Goal: Contribute content: Contribute content

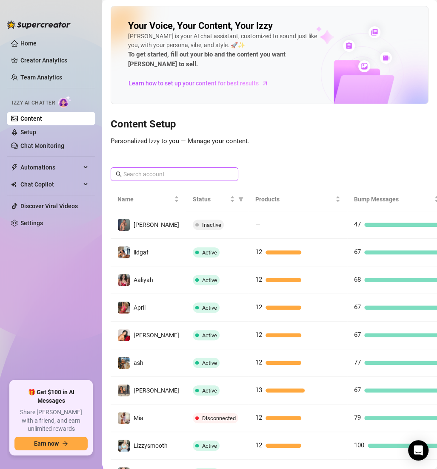
click at [162, 168] on span at bounding box center [175, 174] width 128 height 14
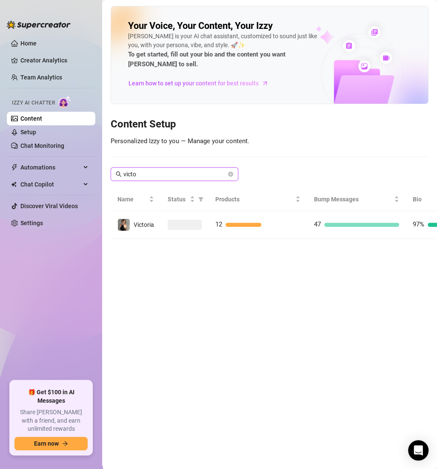
type input "[PERSON_NAME]"
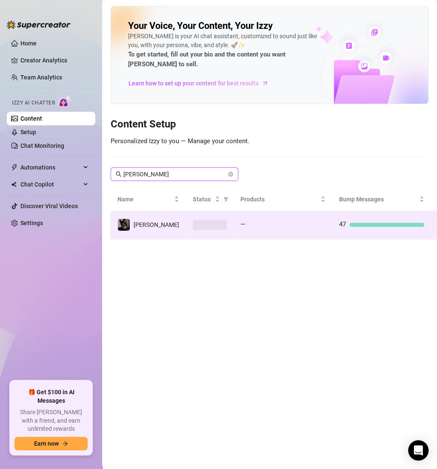
type input "[PERSON_NAME]"
click at [263, 223] on div at bounding box center [287, 225] width 77 height 4
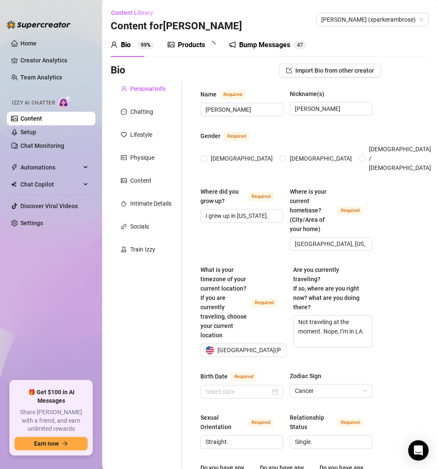
radio input "true"
type input "[DATE]"
click at [197, 43] on div "Products" at bounding box center [191, 45] width 27 height 10
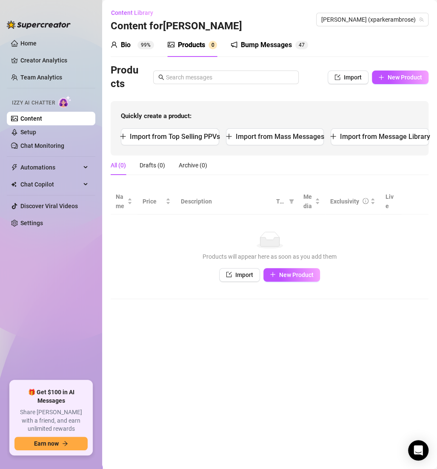
click at [377, 43] on div "Bio 99% Products 0 Bump Messages 4 7" at bounding box center [270, 45] width 318 height 24
click at [400, 78] on span "New Product" at bounding box center [404, 77] width 34 height 7
type textarea "Type your message here..."
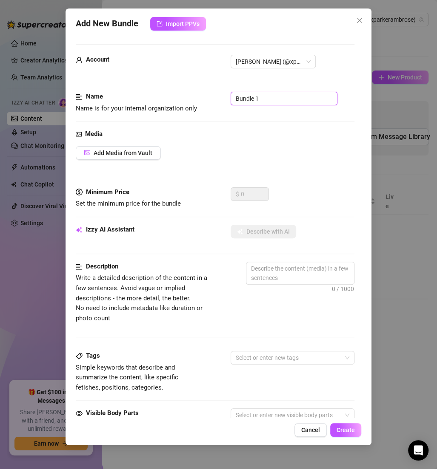
click at [275, 101] on input "Bundle 1" at bounding box center [283, 99] width 107 height 14
click at [272, 101] on input "Bundle 1" at bounding box center [283, 99] width 107 height 14
paste input "✅ SOLO"
type input "✅ SOLO"
click at [142, 152] on span "Add Media from Vault" at bounding box center [123, 153] width 59 height 7
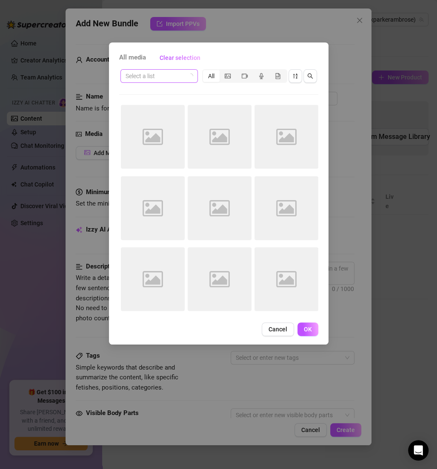
click at [165, 76] on input "search" at bounding box center [155, 76] width 60 height 13
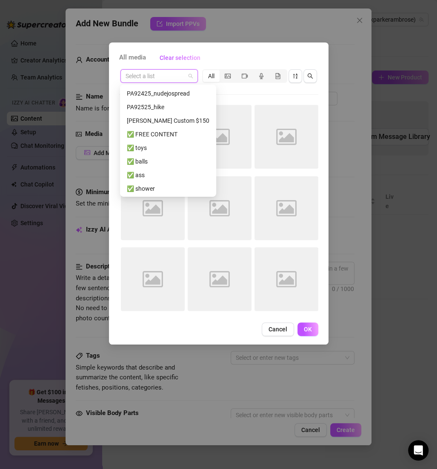
scroll to position [49, 0]
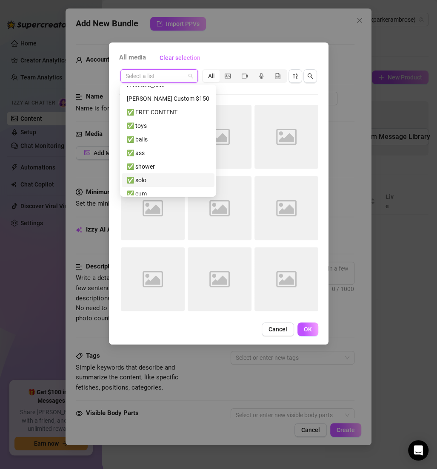
click at [152, 178] on div "✅ solo" at bounding box center [168, 180] width 82 height 9
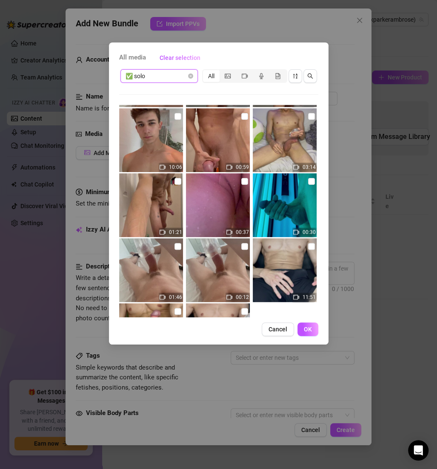
scroll to position [840, 0]
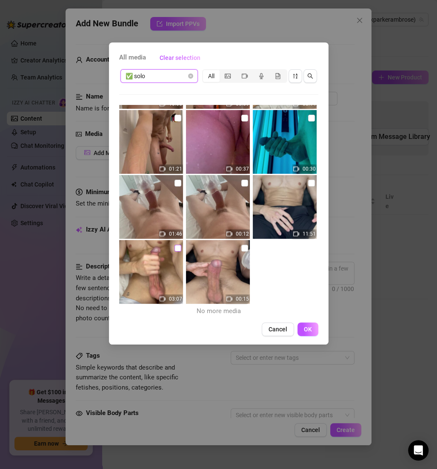
click at [175, 245] on input "checkbox" at bounding box center [177, 248] width 7 height 7
checkbox input "true"
click at [310, 329] on span "OK" at bounding box center [308, 329] width 8 height 7
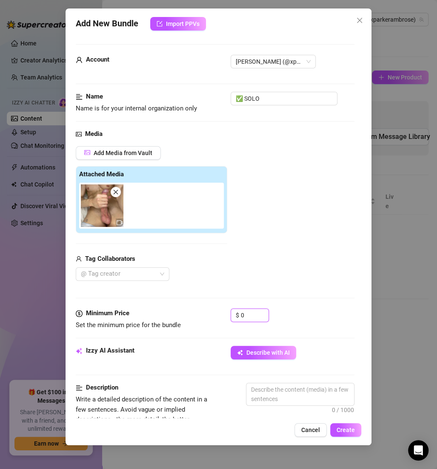
drag, startPoint x: 255, startPoint y: 316, endPoint x: 220, endPoint y: 314, distance: 35.4
click at [221, 315] on div "Minimum Price Set the minimum price for the bundle $ 0" at bounding box center [215, 320] width 278 height 22
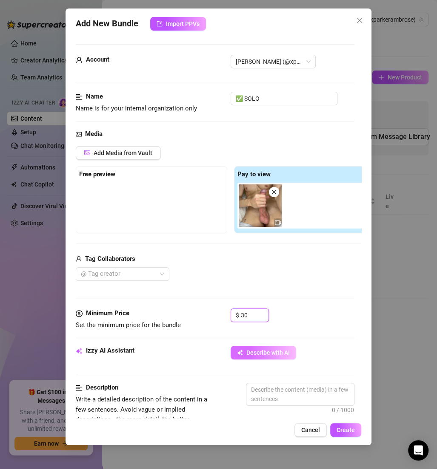
type input "30"
click at [281, 346] on button "Describe with AI" at bounding box center [262, 353] width 65 height 14
type textarea "[PERSON_NAME]"
type textarea "[PERSON_NAME] is"
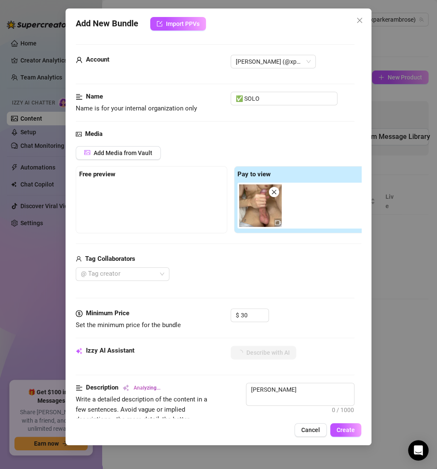
type textarea "[PERSON_NAME] is"
type textarea "[PERSON_NAME] is fully"
type textarea "[PERSON_NAME] is fully naked,"
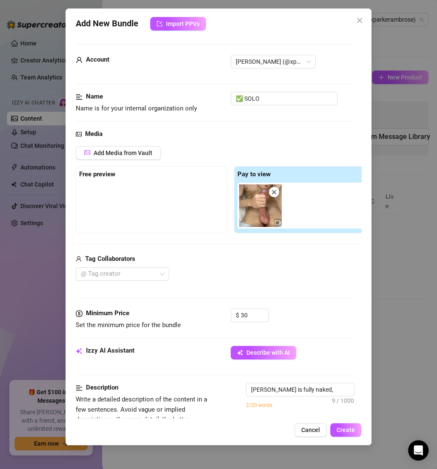
type textarea "[PERSON_NAME] is fully naked, lying"
type textarea "[PERSON_NAME] is fully naked, lying back"
type textarea "[PERSON_NAME] is fully naked, lying back and"
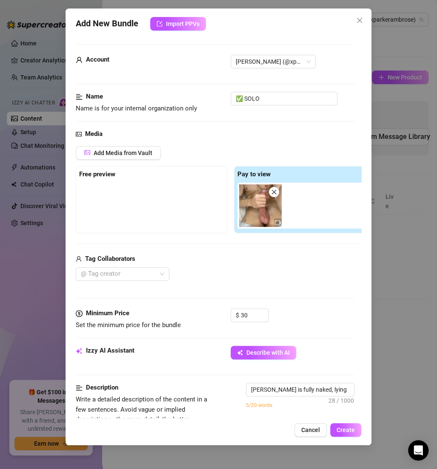
type textarea "[PERSON_NAME] is fully naked, lying back and"
type textarea "[PERSON_NAME] is fully naked, lying back and stroking"
type textarea "[PERSON_NAME] is fully naked, lying back and stroking his"
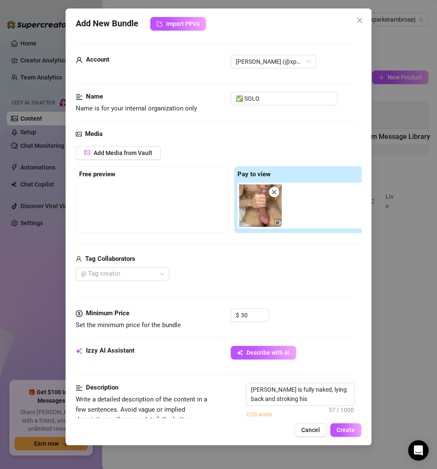
type textarea "[PERSON_NAME] is fully naked, lying back and stroking his thick"
type textarea "[PERSON_NAME] is fully naked, lying back and stroking his thick cock"
type textarea "[PERSON_NAME] is fully naked, lying back and stroking his thick cock until"
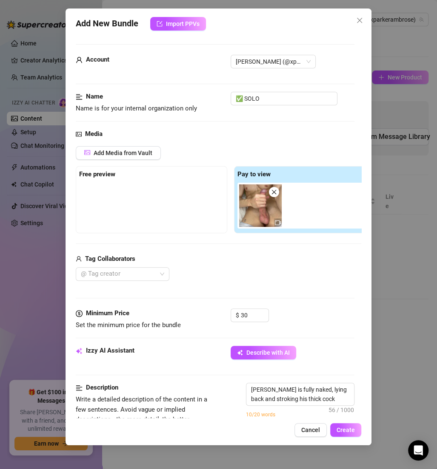
type textarea "[PERSON_NAME] is fully naked, lying back and stroking his thick cock until"
type textarea "[PERSON_NAME] is fully naked, lying back and stroking his thick cock until he"
type textarea "[PERSON_NAME] is fully naked, lying back and stroking his thick cock until he c…"
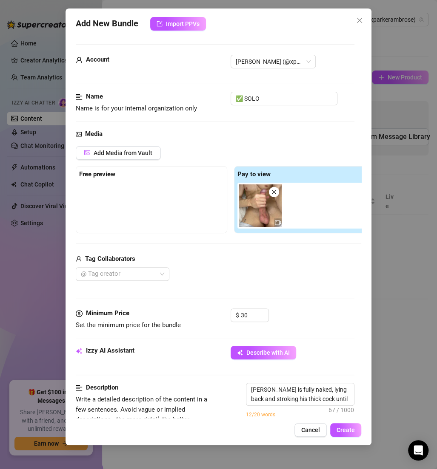
type textarea "[PERSON_NAME] is fully naked, lying back and stroking his thick cock until he c…"
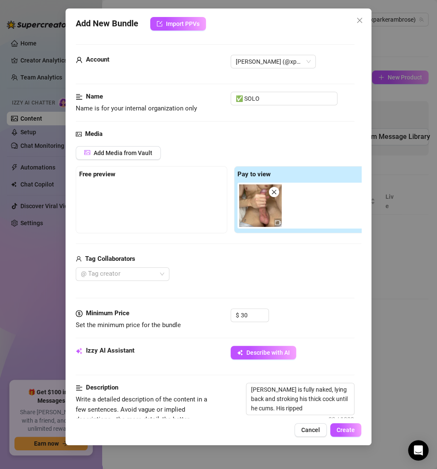
type textarea "[PERSON_NAME] is fully naked, lying back and stroking his thick cock until he c…"
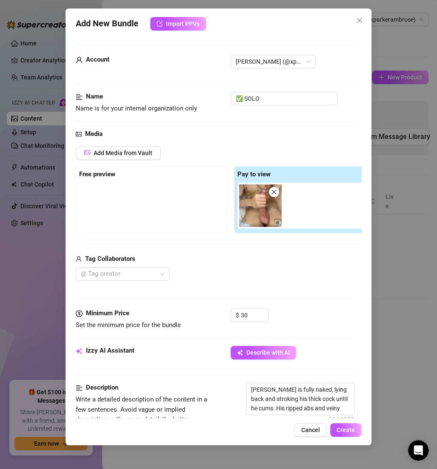
type textarea "[PERSON_NAME] is fully naked, lying back and stroking his thick cock until he c…"
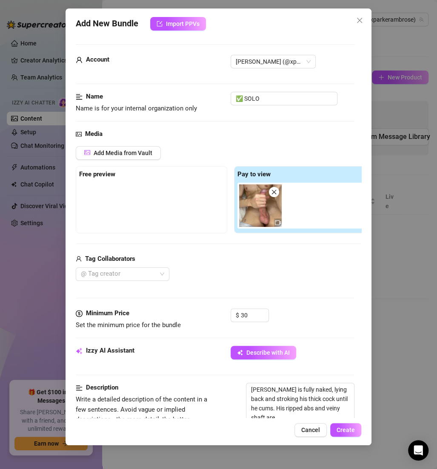
type textarea "[PERSON_NAME] is fully naked, lying back and stroking his thick cock until he c…"
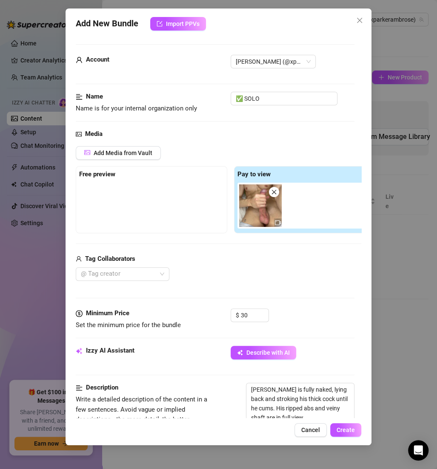
type textarea "[PERSON_NAME] is fully naked, lying back and stroking his thick cock until he c…"
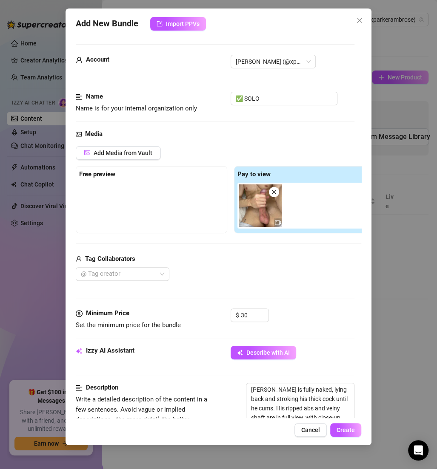
type textarea "[PERSON_NAME] is fully naked, lying back and stroking his thick cock until he c…"
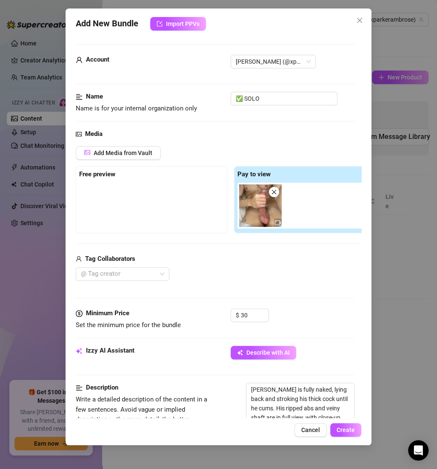
type textarea "[PERSON_NAME] is fully naked, lying back and stroking his thick cock until he c…"
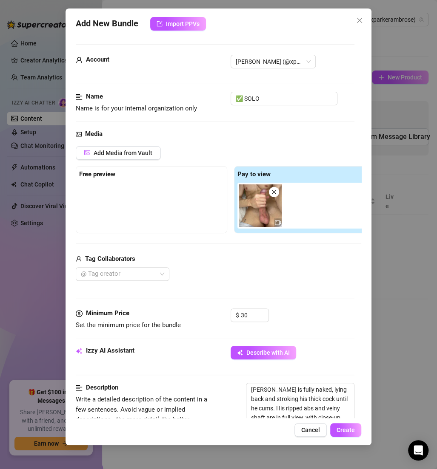
type textarea "[PERSON_NAME] is fully naked, lying back and stroking his thick cock until he c…"
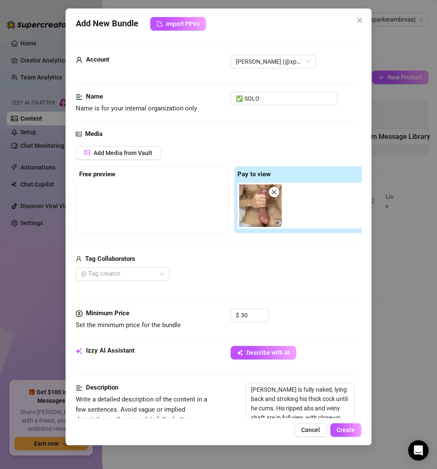
type textarea "[PERSON_NAME] is fully naked, lying back and stroking his thick cock until he c…"
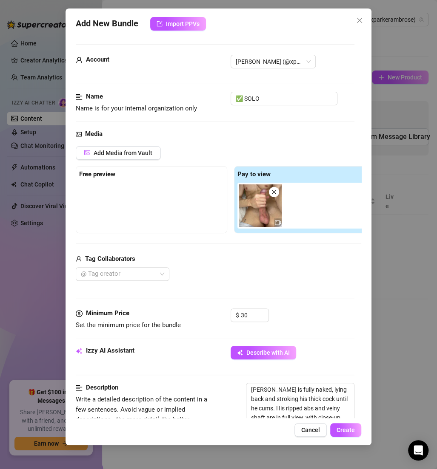
type textarea "[PERSON_NAME] is fully naked, lying back and stroking his thick cock until he c…"
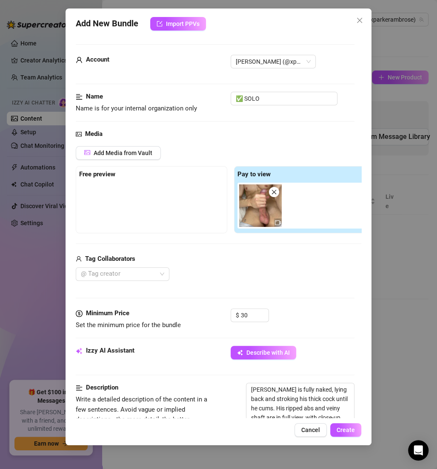
type textarea "[PERSON_NAME] is fully naked, lying back and stroking his thick cock until he c…"
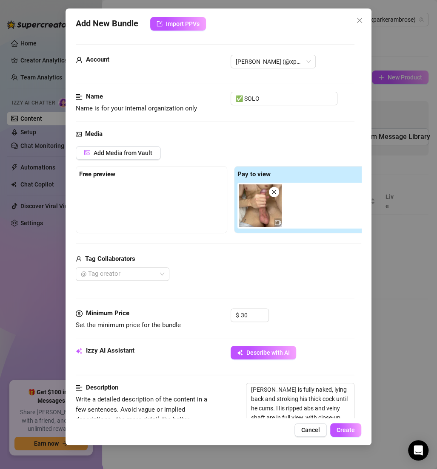
type textarea "[PERSON_NAME] is fully naked, lying back and stroking his thick cock until he c…"
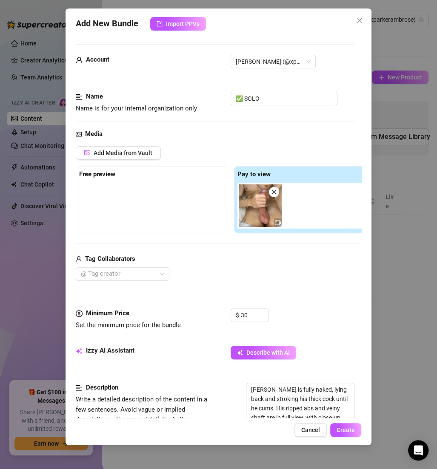
type textarea "[PERSON_NAME] is fully naked, lying back and stroking his thick cock until he c…"
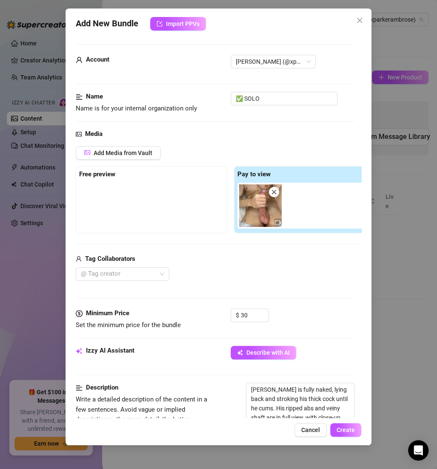
type textarea "[PERSON_NAME] is fully naked, lying back and stroking his thick cock until he c…"
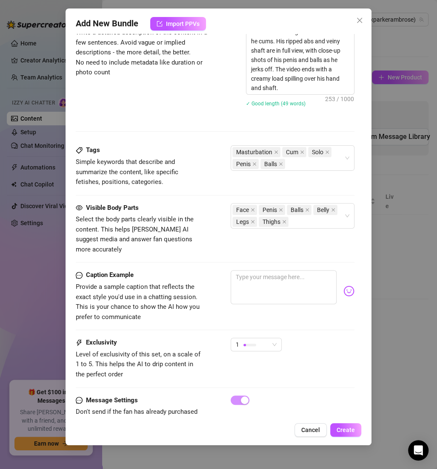
scroll to position [389, 0]
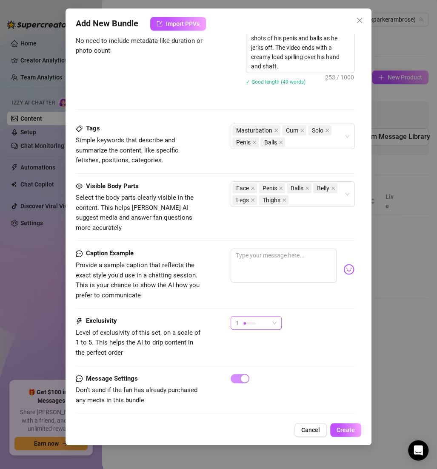
click at [269, 317] on span "1" at bounding box center [255, 323] width 41 height 13
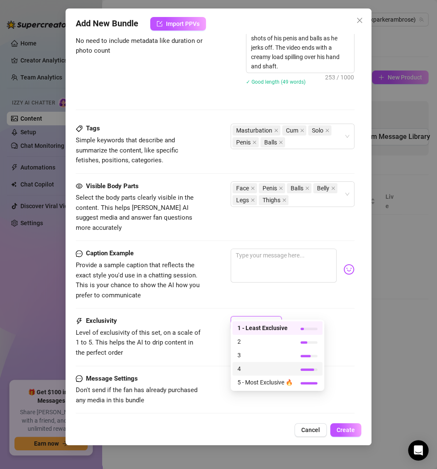
click at [256, 370] on span "4" at bounding box center [264, 368] width 55 height 9
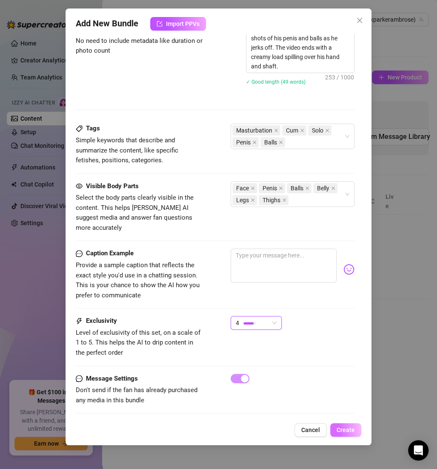
click at [336, 429] on button "Create" at bounding box center [345, 430] width 31 height 14
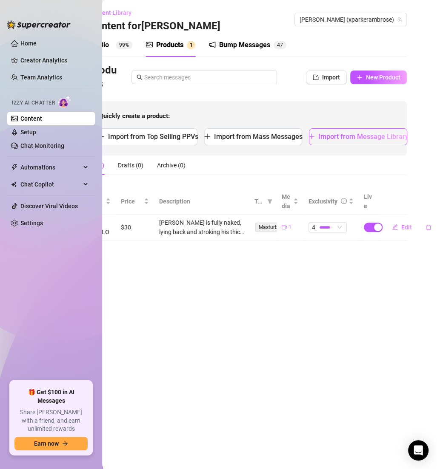
scroll to position [0, 0]
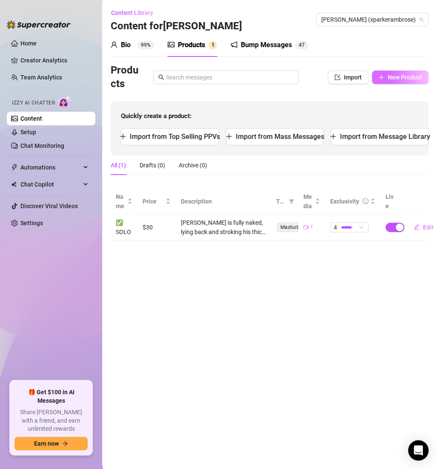
click at [404, 74] on span "New Product" at bounding box center [404, 77] width 34 height 7
type textarea "Type your message here..."
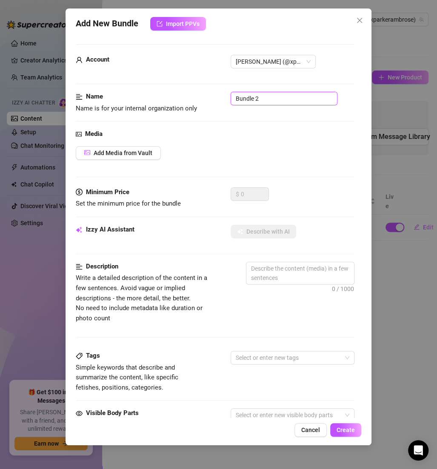
click at [268, 92] on input "Bundle 2" at bounding box center [283, 99] width 107 height 14
paste input "✅ SOLO"
type input "✅ SOLO"
click at [133, 155] on span "Add Media from Vault" at bounding box center [123, 153] width 59 height 7
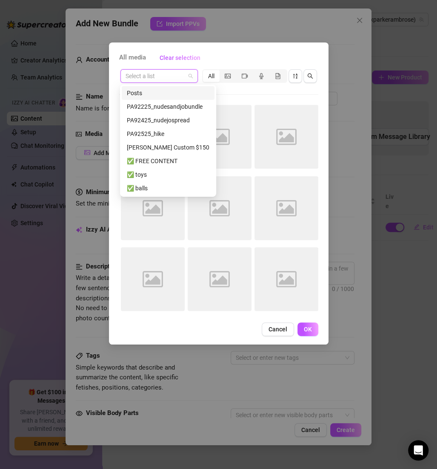
click at [161, 71] on input "search" at bounding box center [155, 76] width 60 height 13
paste input "✅ SOLO"
type input "✅ SOLO"
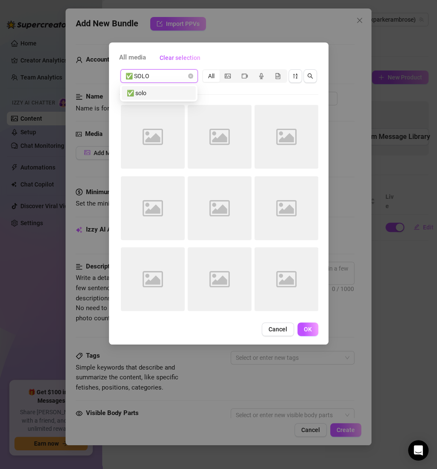
click at [156, 89] on div "✅ solo" at bounding box center [159, 92] width 64 height 9
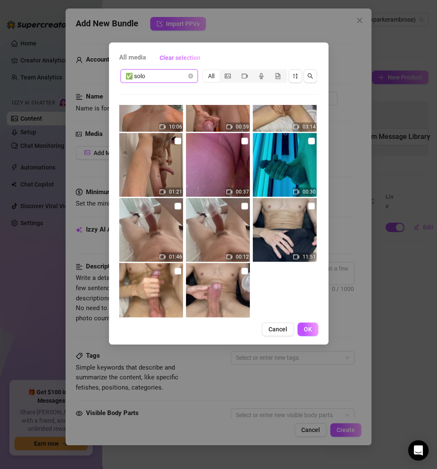
scroll to position [840, 0]
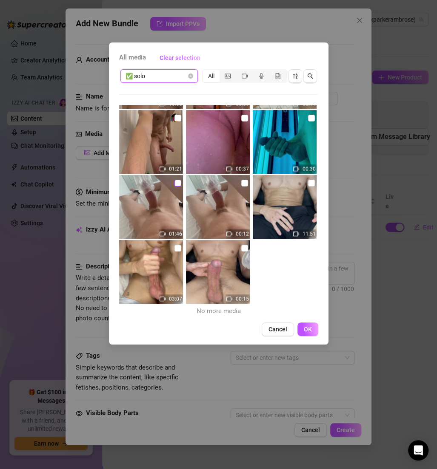
click at [178, 185] on input "checkbox" at bounding box center [177, 183] width 7 height 7
checkbox input "true"
click at [305, 326] on span "OK" at bounding box center [308, 329] width 8 height 7
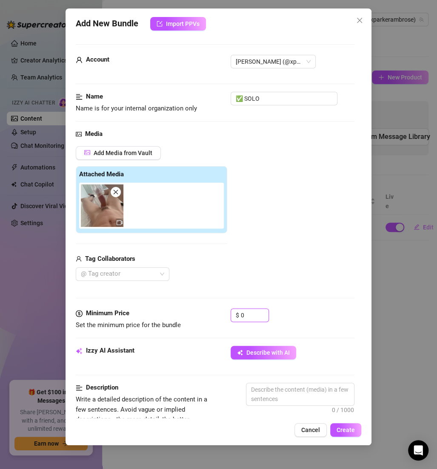
drag, startPoint x: 250, startPoint y: 316, endPoint x: 210, endPoint y: 315, distance: 39.1
click at [210, 315] on div "Minimum Price Set the minimum price for the bundle $ 0" at bounding box center [215, 320] width 278 height 22
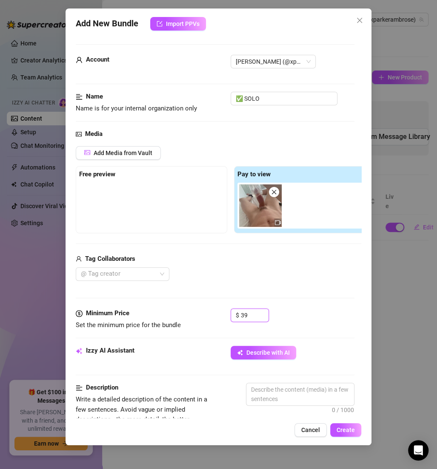
type input "3"
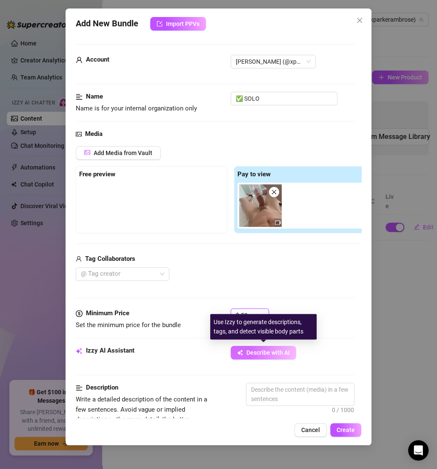
type input "5"
type input "69"
click at [261, 353] on span "Describe with AI" at bounding box center [267, 352] width 43 height 7
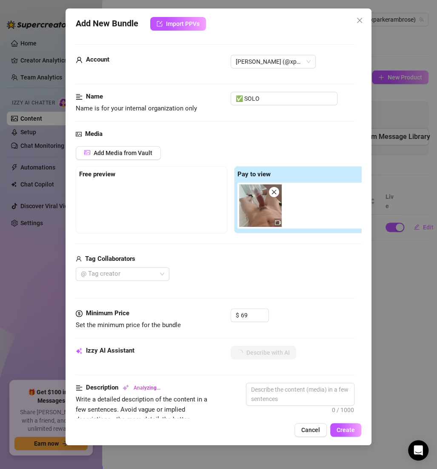
type textarea "[PERSON_NAME]"
type textarea "[PERSON_NAME] lies"
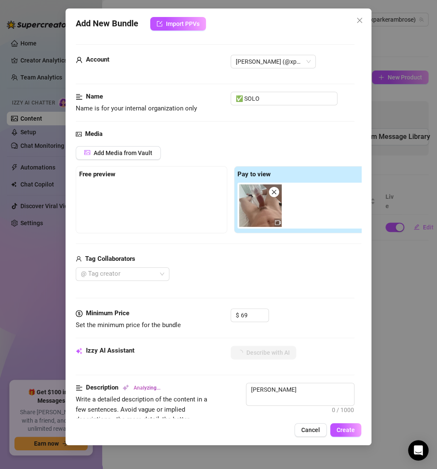
type textarea "[PERSON_NAME] lies"
type textarea "[PERSON_NAME] lies back"
type textarea "[PERSON_NAME] lies back naked"
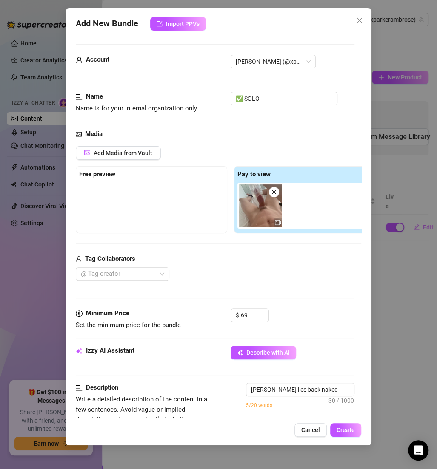
type textarea "[PERSON_NAME] lies back naked on"
type textarea "[PERSON_NAME] lies back naked on the"
type textarea "[PERSON_NAME] lies back naked on the bed,"
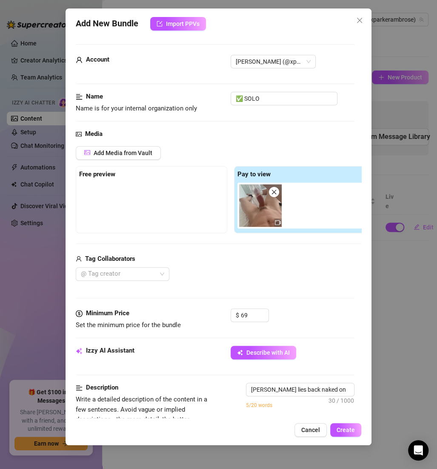
type textarea "[PERSON_NAME] lies back naked on the bed,"
type textarea "[PERSON_NAME] lies back naked on the bed, stroking"
type textarea "[PERSON_NAME] lies back naked on the bed, stroking his"
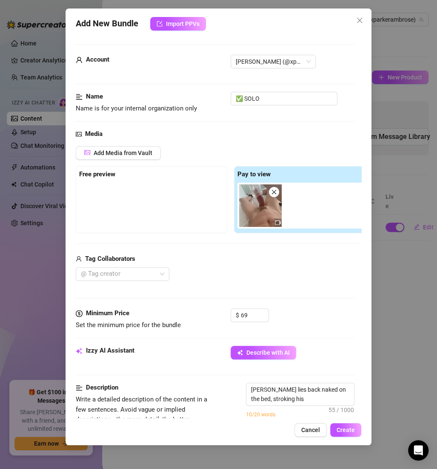
type textarea "[PERSON_NAME] lies back naked on the bed, stroking his hard"
type textarea "[PERSON_NAME] lies back naked on the bed, stroking his hard cock"
type textarea "[PERSON_NAME] lies back naked on the bed, stroking his hard cock with"
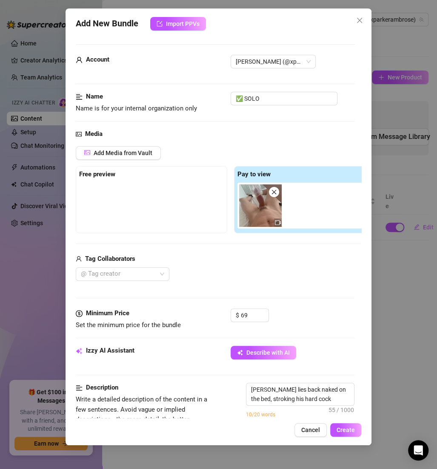
type textarea "[PERSON_NAME] lies back naked on the bed, stroking his hard cock with"
type textarea "[PERSON_NAME] lies back naked on the bed, stroking his hard cock with a"
type textarea "[PERSON_NAME] lies back naked on the bed, stroking his hard cock with a clear"
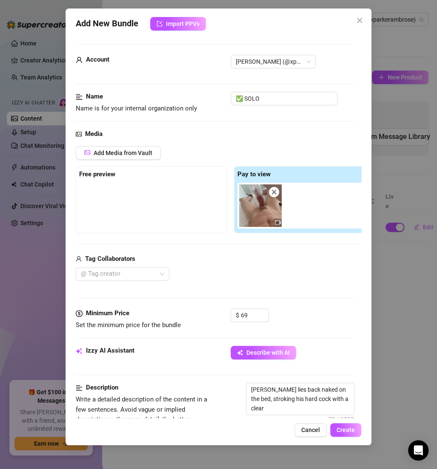
type textarea "[PERSON_NAME] lies back naked on the bed, stroking his hard cock with a clear F…"
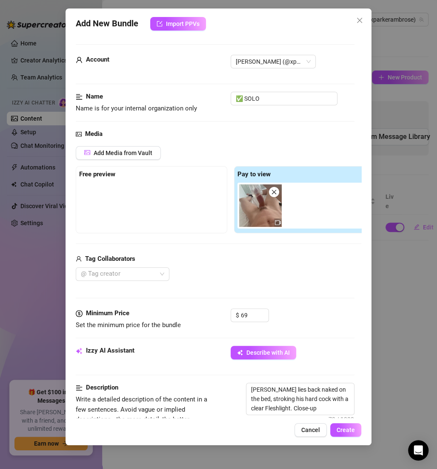
type textarea "[PERSON_NAME] lies back naked on the bed, stroking his hard cock with a clear F…"
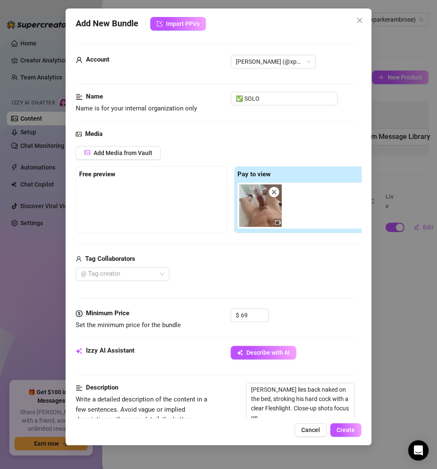
type textarea "[PERSON_NAME] lies back naked on the bed, stroking his hard cock with a clear F…"
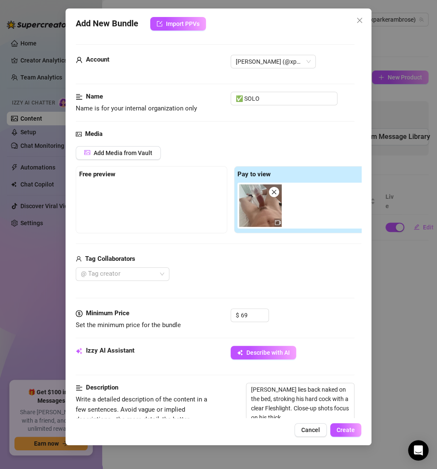
type textarea "[PERSON_NAME] lies back naked on the bed, stroking his hard cock with a clear F…"
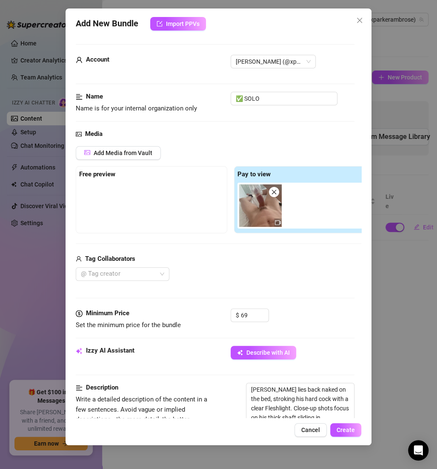
type textarea "[PERSON_NAME] lies back naked on the bed, stroking his hard cock with a clear F…"
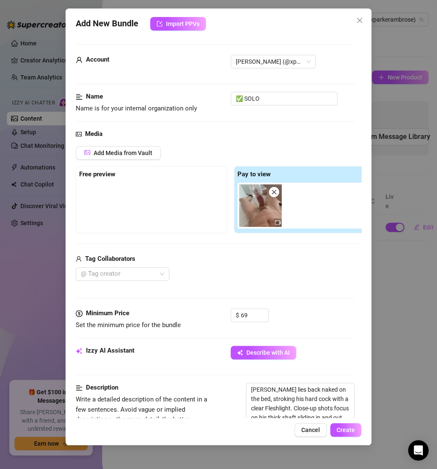
type textarea "[PERSON_NAME] lies back naked on the bed, stroking his hard cock with a clear F…"
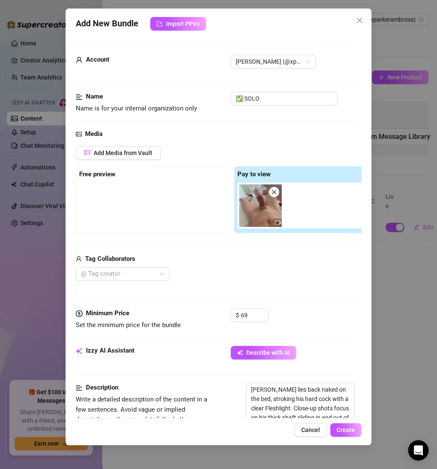
type textarea "[PERSON_NAME] lies back naked on the bed, stroking his hard cock with a clear F…"
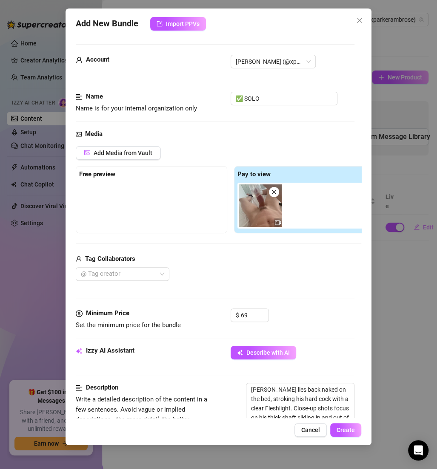
type textarea "[PERSON_NAME] lies back naked on the bed, stroking his hard cock with a clear F…"
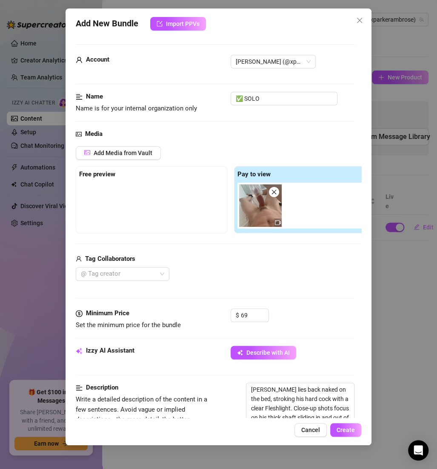
type textarea "[PERSON_NAME] lies back naked on the bed, stroking his hard cock with a clear F…"
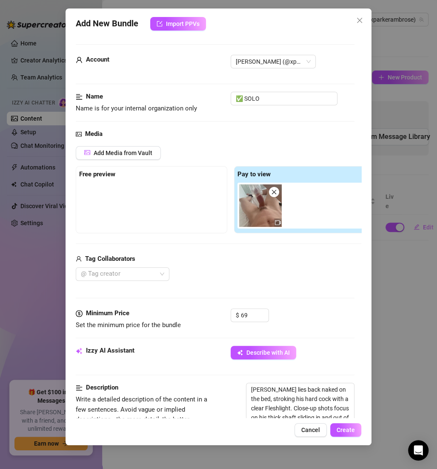
type textarea "[PERSON_NAME] lies back naked on the bed, stroking his hard cock with a clear F…"
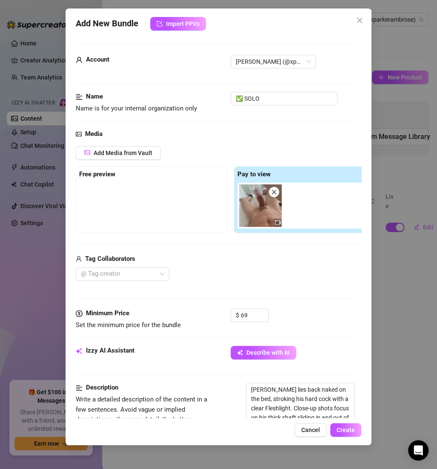
type textarea "[PERSON_NAME] lies back naked on the bed, stroking his hard cock with a clear F…"
click at [341, 428] on span "Create" at bounding box center [345, 430] width 18 height 7
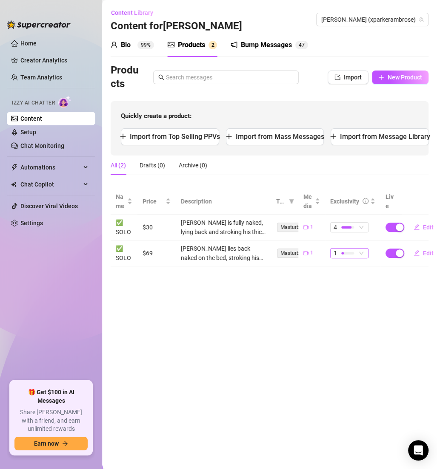
click at [354, 253] on div "1" at bounding box center [344, 253] width 23 height 9
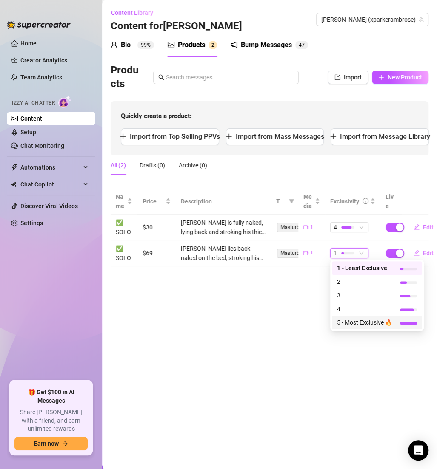
click at [365, 323] on span "5 - Most Exclusive 🔥" at bounding box center [364, 322] width 55 height 9
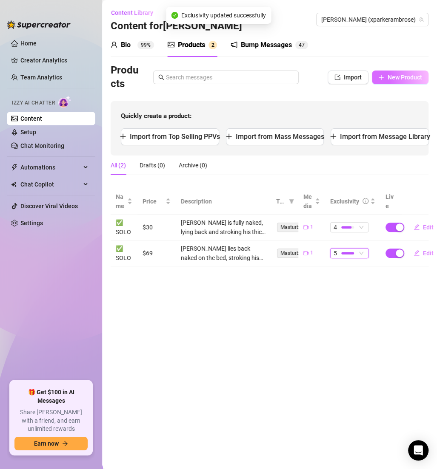
click at [391, 78] on span "New Product" at bounding box center [404, 77] width 34 height 7
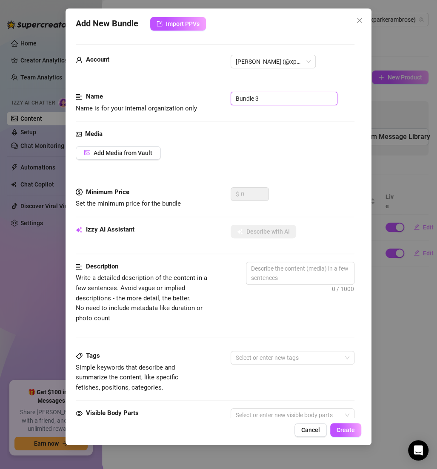
drag, startPoint x: 269, startPoint y: 100, endPoint x: 204, endPoint y: 101, distance: 64.2
click at [204, 101] on div "Name Name is for your internal organization only Bundle 3" at bounding box center [215, 103] width 278 height 22
paste input "✅ SOLO"
click at [143, 153] on span "Add Media from Vault" at bounding box center [123, 153] width 59 height 7
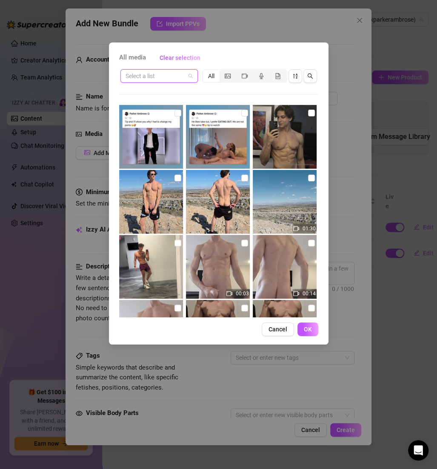
click at [184, 76] on input "search" at bounding box center [155, 76] width 60 height 13
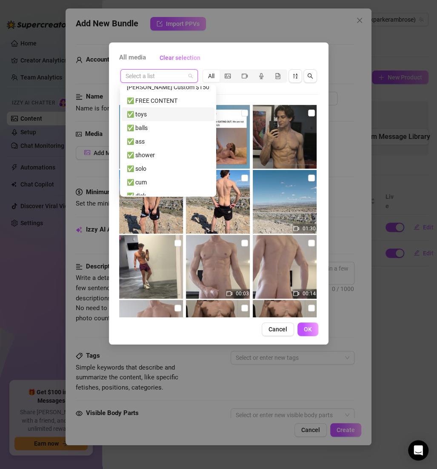
scroll to position [66, 0]
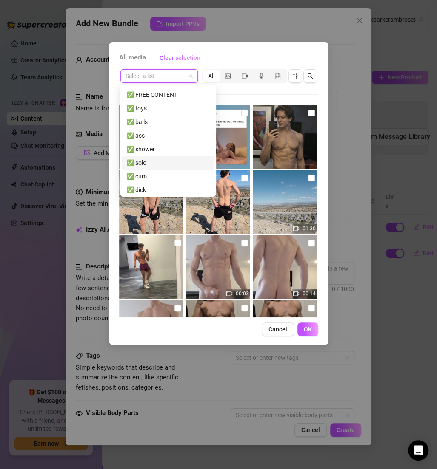
click at [151, 162] on div "✅ solo" at bounding box center [168, 162] width 82 height 9
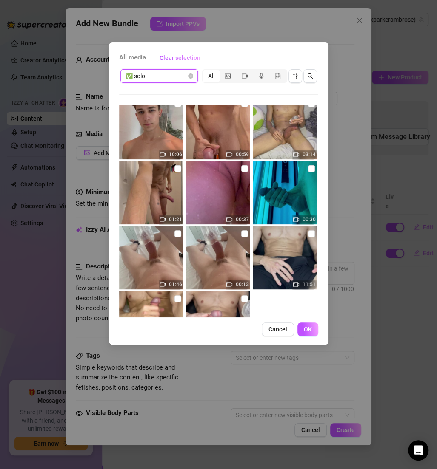
scroll to position [787, 0]
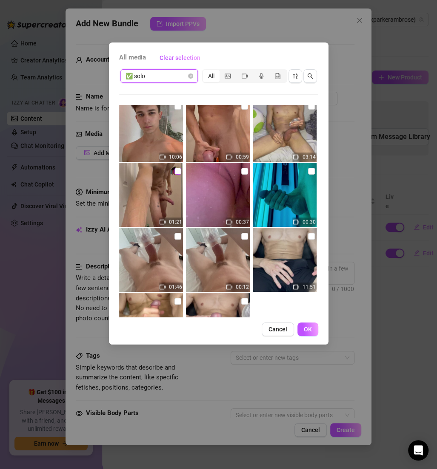
click at [176, 170] on input "checkbox" at bounding box center [177, 171] width 7 height 7
click at [305, 327] on span "OK" at bounding box center [308, 329] width 8 height 7
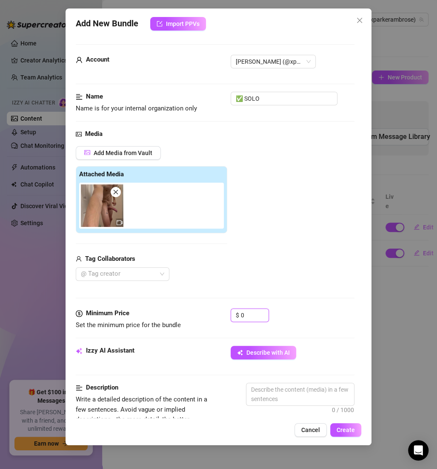
drag, startPoint x: 252, startPoint y: 311, endPoint x: 216, endPoint y: 310, distance: 36.6
click at [216, 310] on div "Minimum Price Set the minimum price for the bundle $ 0" at bounding box center [215, 320] width 278 height 22
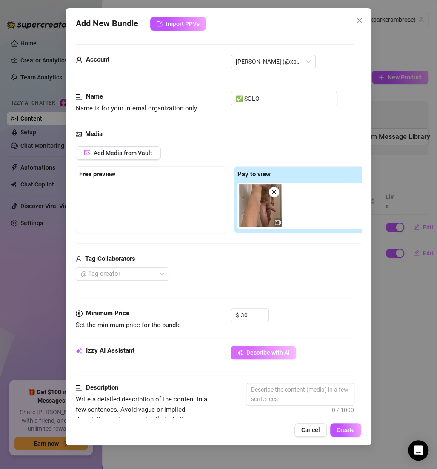
click at [277, 350] on span "Describe with AI" at bounding box center [267, 352] width 43 height 7
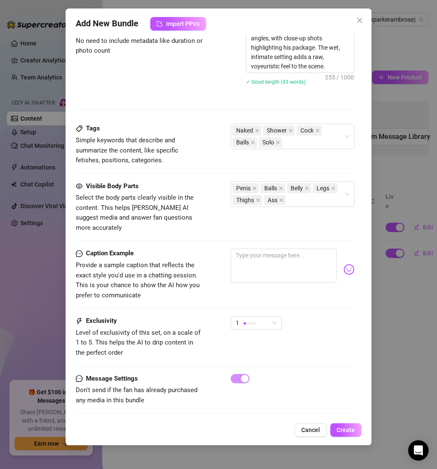
scroll to position [323, 0]
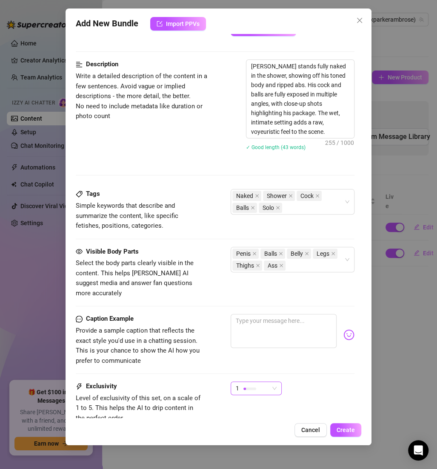
click at [273, 382] on span "1" at bounding box center [255, 388] width 41 height 13
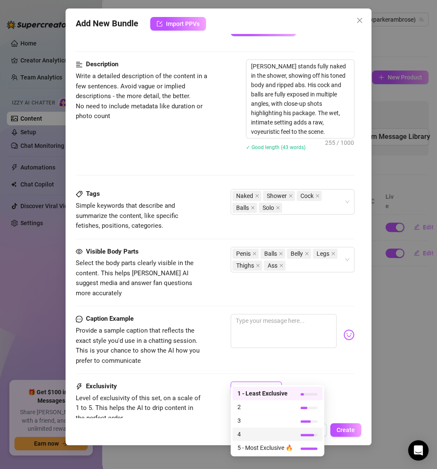
click at [250, 432] on span "4" at bounding box center [264, 434] width 55 height 9
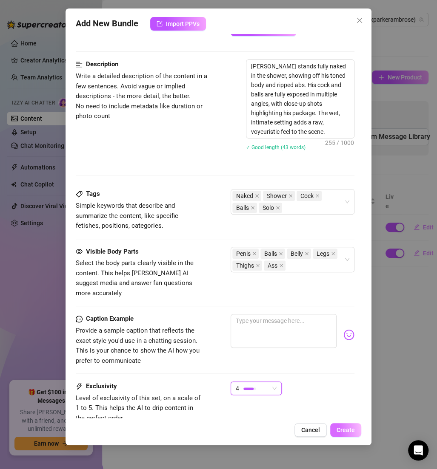
click at [338, 427] on span "Create" at bounding box center [345, 430] width 18 height 7
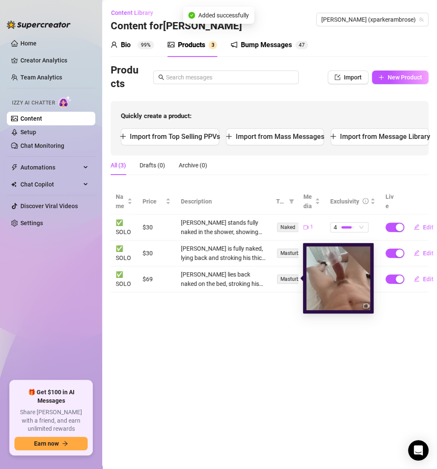
scroll to position [0, 22]
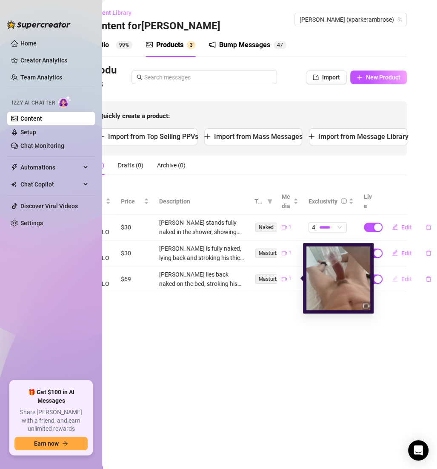
click at [402, 280] on span "Edit" at bounding box center [406, 279] width 11 height 7
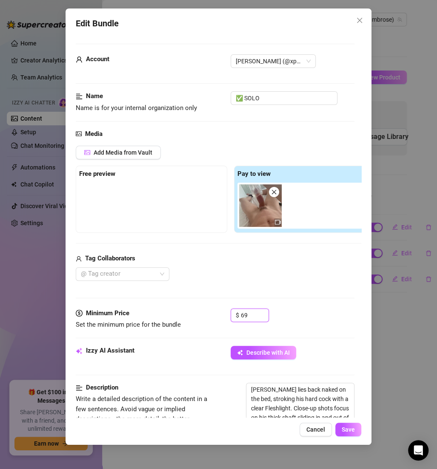
drag, startPoint x: 255, startPoint y: 317, endPoint x: 224, endPoint y: 314, distance: 31.1
click at [224, 314] on div "Minimum Price Set the minimum price for the bundle $ 69" at bounding box center [215, 320] width 278 height 22
click at [274, 353] on span "Describe with AI" at bounding box center [267, 352] width 43 height 7
click at [347, 430] on span "Save" at bounding box center [347, 429] width 13 height 7
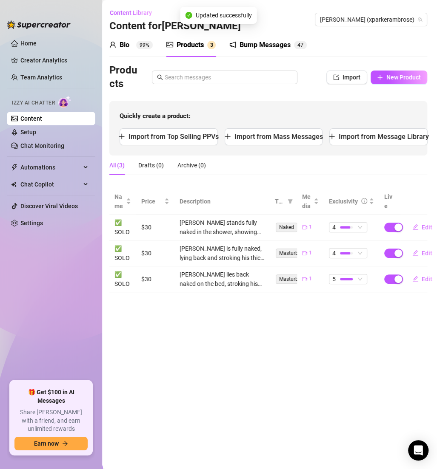
scroll to position [0, 0]
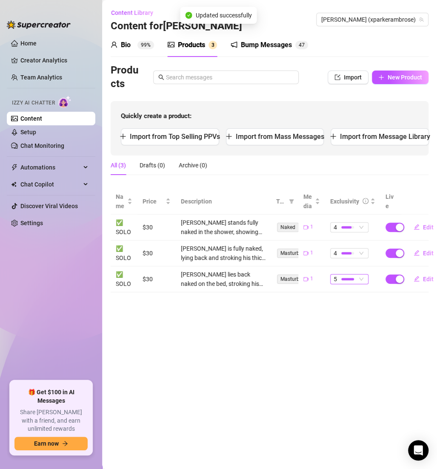
click at [355, 280] on div "5" at bounding box center [344, 279] width 23 height 9
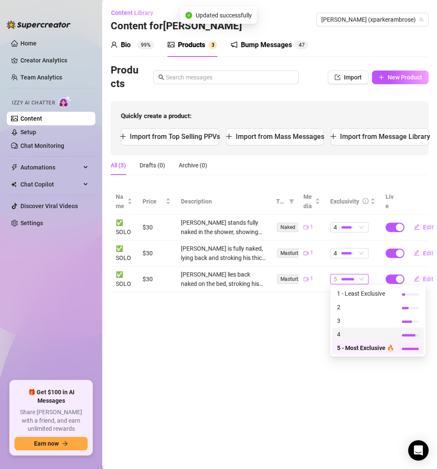
click at [348, 335] on span "4" at bounding box center [365, 334] width 57 height 9
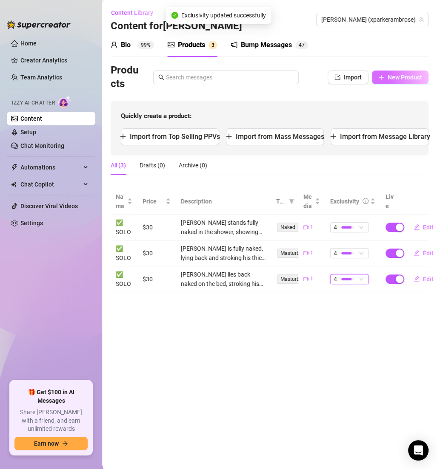
click at [390, 71] on button "New Product" at bounding box center [400, 78] width 57 height 14
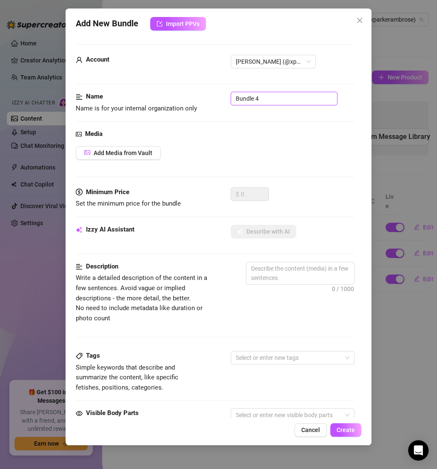
drag, startPoint x: 264, startPoint y: 97, endPoint x: 224, endPoint y: 97, distance: 40.4
click at [224, 97] on div "Name Name is for your internal organization only Bundle 4" at bounding box center [215, 103] width 278 height 22
paste input "✅ SOLO"
click at [121, 148] on button "Add Media from Vault" at bounding box center [118, 153] width 85 height 14
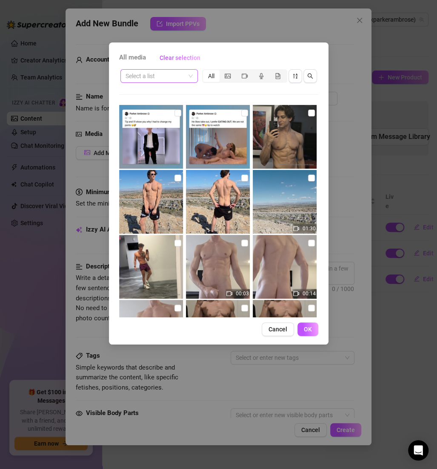
click at [188, 72] on span at bounding box center [158, 76] width 67 height 13
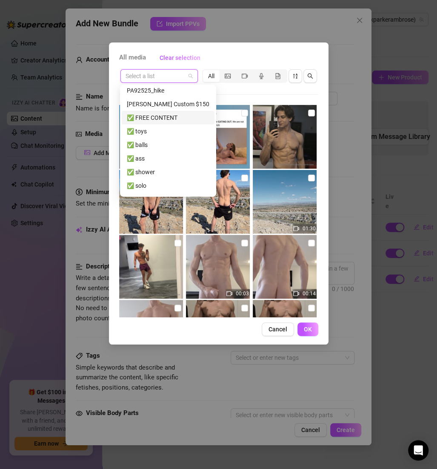
scroll to position [52, 0]
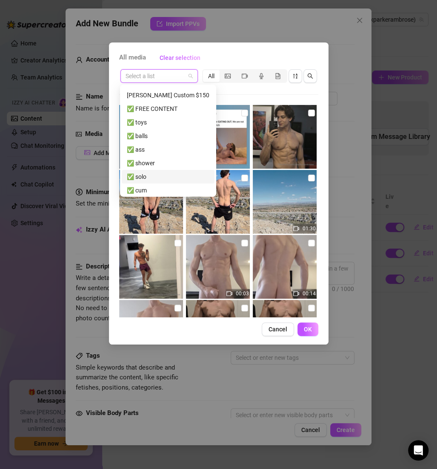
click at [153, 176] on div "✅ solo" at bounding box center [168, 176] width 82 height 9
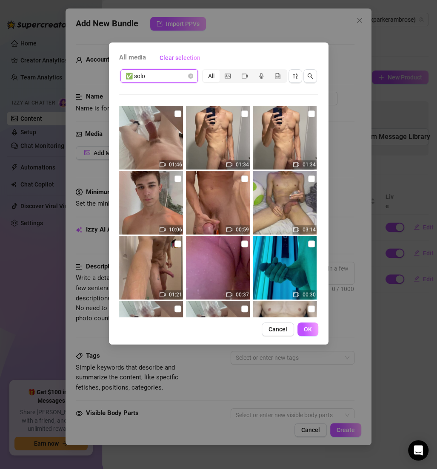
scroll to position [712, 0]
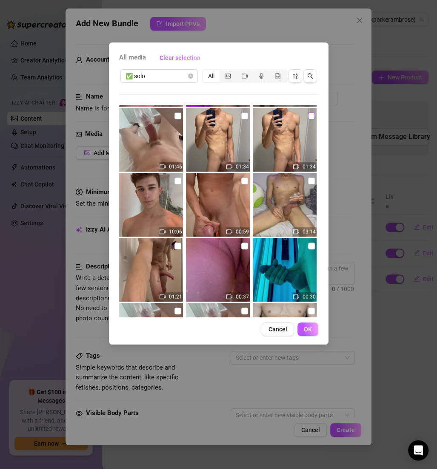
click at [308, 116] on input "checkbox" at bounding box center [311, 116] width 7 height 7
click at [306, 327] on span "OK" at bounding box center [308, 329] width 8 height 7
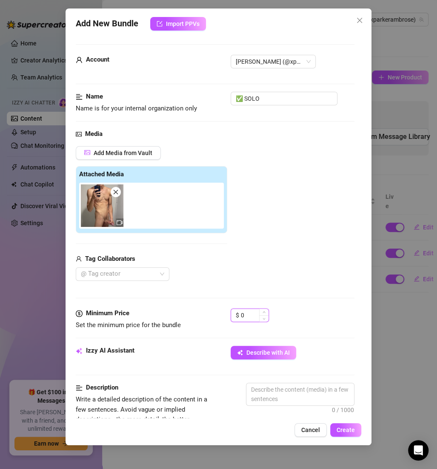
drag, startPoint x: 255, startPoint y: 317, endPoint x: 235, endPoint y: 316, distance: 20.8
click at [234, 316] on div "$ 0" at bounding box center [249, 316] width 38 height 14
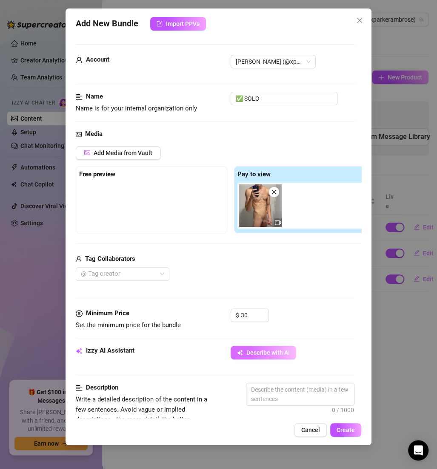
click at [275, 352] on span "Describe with AI" at bounding box center [267, 352] width 43 height 7
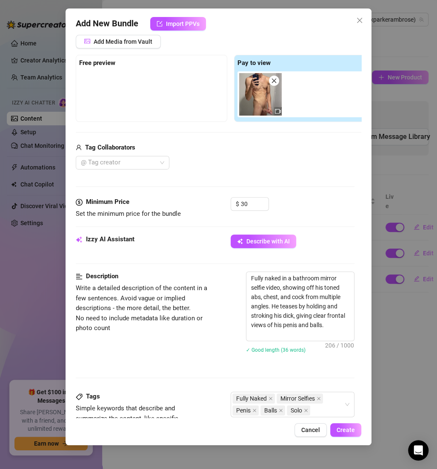
scroll to position [240, 0]
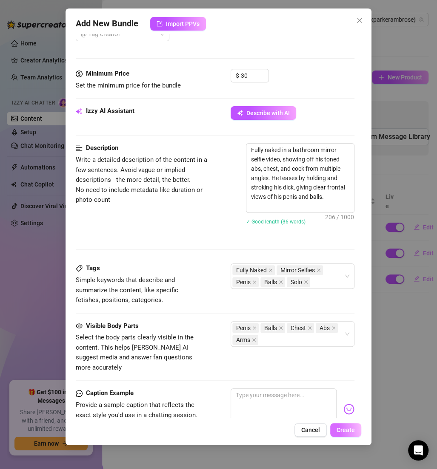
click at [345, 427] on span "Create" at bounding box center [345, 430] width 18 height 7
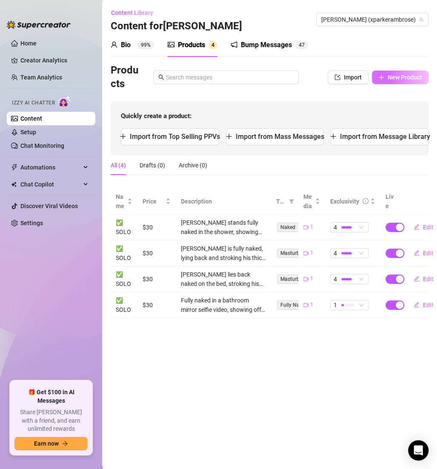
click at [399, 81] on span "New Product" at bounding box center [404, 77] width 34 height 7
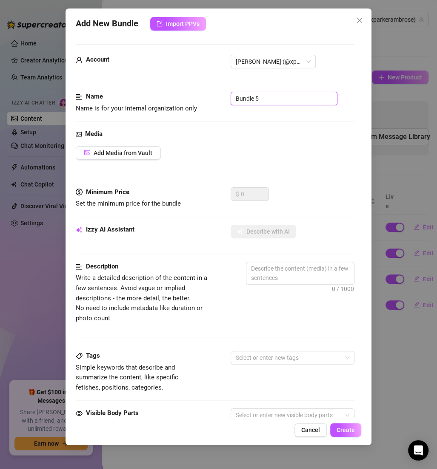
drag, startPoint x: 279, startPoint y: 97, endPoint x: 221, endPoint y: 96, distance: 57.8
click at [221, 97] on div "Name Name is for your internal organization only Bundle 5" at bounding box center [215, 103] width 278 height 22
paste input "✅ SOLO"
click at [151, 152] on span "Add Media from Vault" at bounding box center [123, 153] width 59 height 7
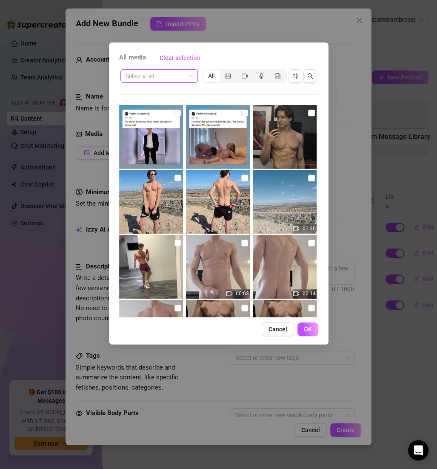
click at [173, 77] on input "search" at bounding box center [155, 76] width 60 height 13
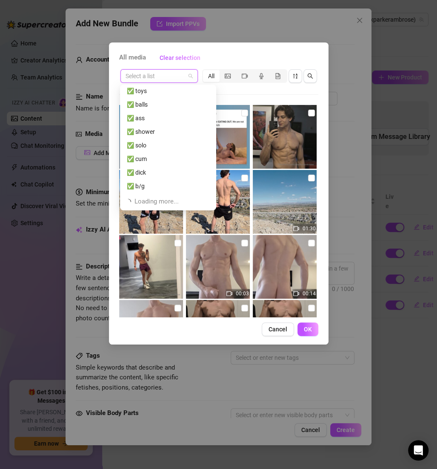
scroll to position [72, 0]
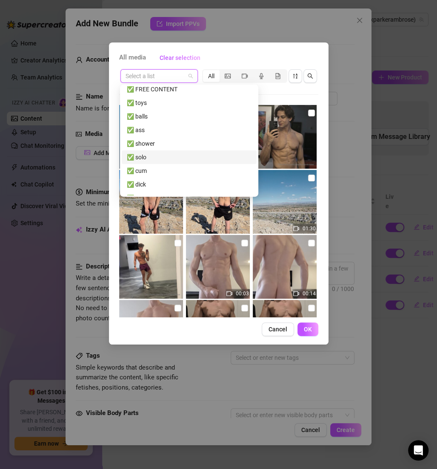
click at [157, 157] on div "✅ solo" at bounding box center [189, 157] width 125 height 9
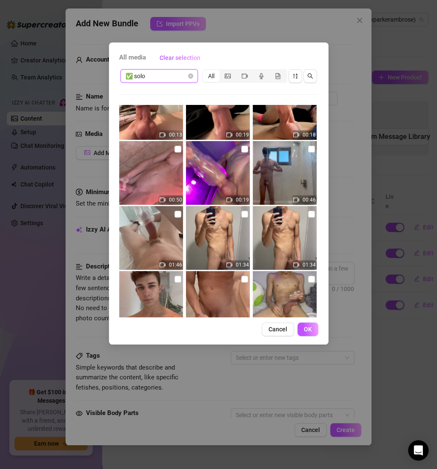
scroll to position [596, 0]
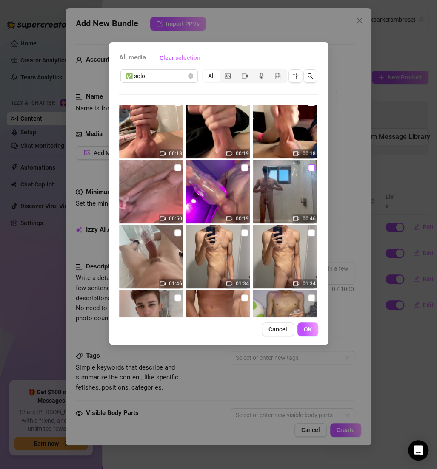
click at [308, 170] on input "checkbox" at bounding box center [311, 168] width 7 height 7
click at [242, 169] on input "checkbox" at bounding box center [244, 168] width 7 height 7
click at [312, 329] on button "OK" at bounding box center [307, 330] width 21 height 14
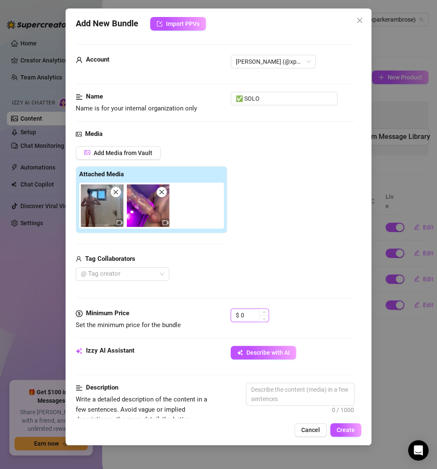
drag, startPoint x: 254, startPoint y: 315, endPoint x: 237, endPoint y: 315, distance: 17.0
click at [237, 315] on div "$ 0" at bounding box center [249, 316] width 38 height 14
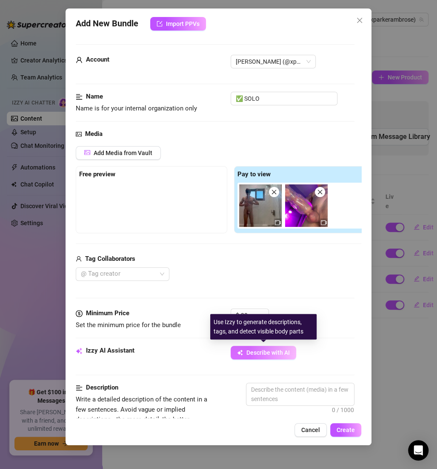
click at [282, 353] on span "Describe with AI" at bounding box center [267, 352] width 43 height 7
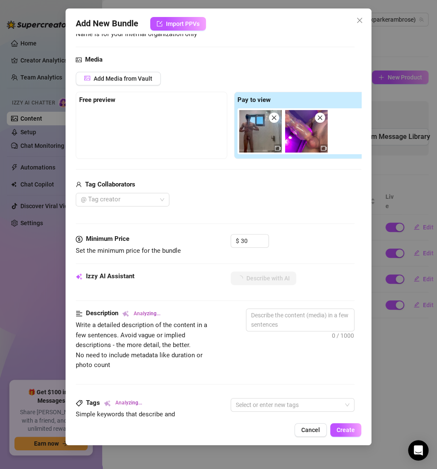
scroll to position [76, 0]
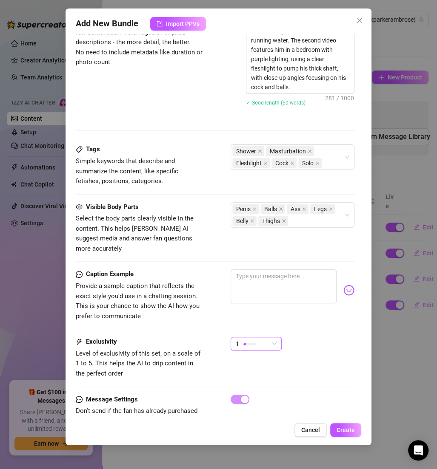
click at [275, 338] on span "1" at bounding box center [255, 344] width 41 height 13
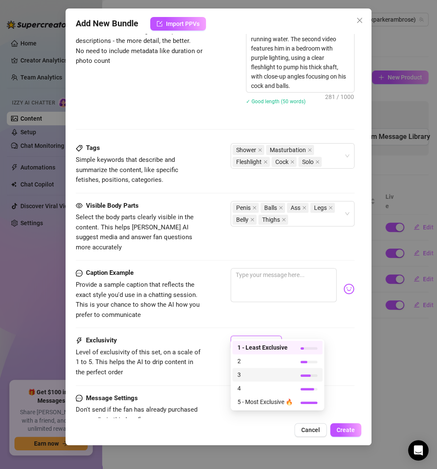
click at [256, 374] on span "3" at bounding box center [264, 374] width 55 height 9
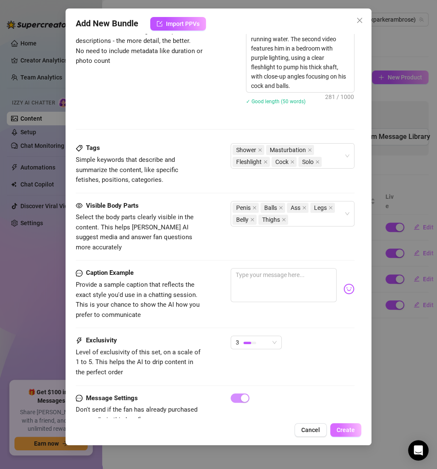
click at [341, 426] on button "Create" at bounding box center [345, 430] width 31 height 14
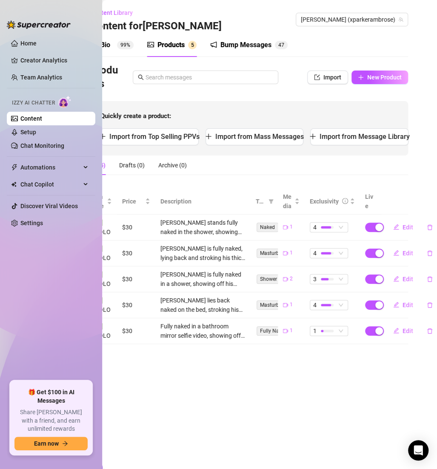
scroll to position [0, 20]
click at [335, 329] on div "1" at bounding box center [325, 330] width 23 height 9
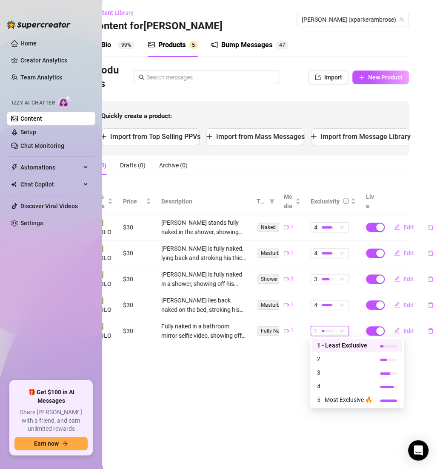
click at [341, 332] on span "1" at bounding box center [329, 330] width 31 height 9
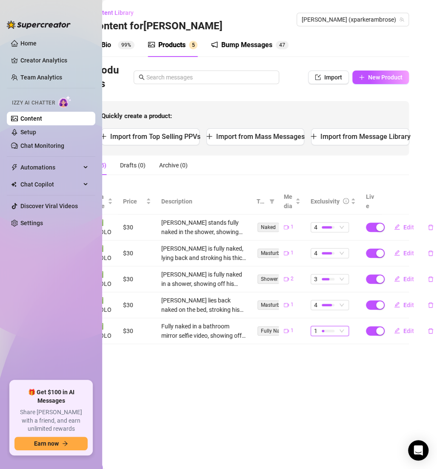
click at [341, 332] on span "1" at bounding box center [329, 330] width 31 height 9
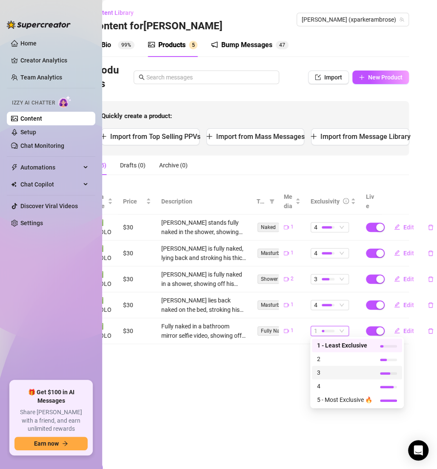
click at [325, 370] on span "3" at bounding box center [344, 372] width 55 height 9
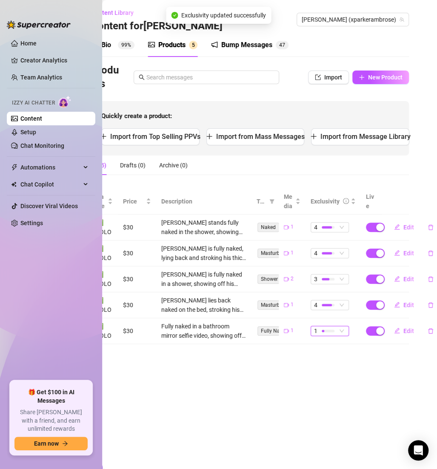
scroll to position [0, 0]
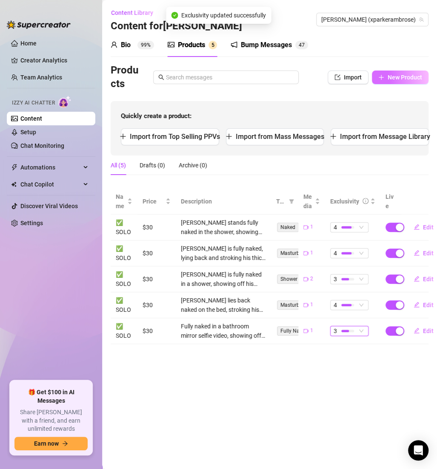
click at [392, 79] on span "New Product" at bounding box center [404, 77] width 34 height 7
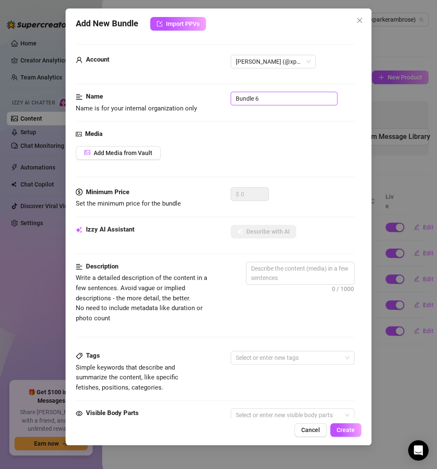
click at [296, 99] on input "Bundle 6" at bounding box center [283, 99] width 107 height 14
paste input "✅ SOLO"
click at [145, 150] on span "Add Media from Vault" at bounding box center [123, 153] width 59 height 7
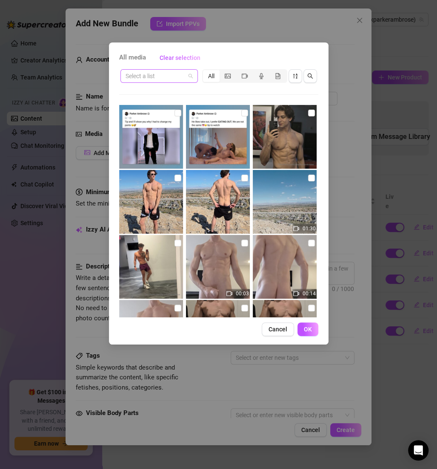
click at [156, 79] on input "search" at bounding box center [155, 76] width 60 height 13
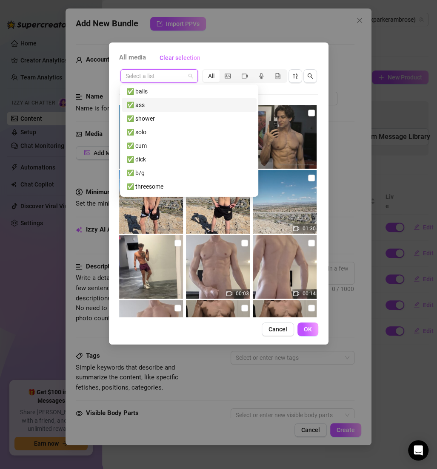
scroll to position [107, 0]
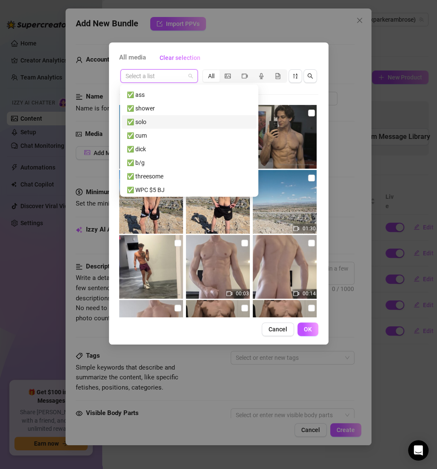
click at [149, 123] on div "✅ solo" at bounding box center [189, 121] width 125 height 9
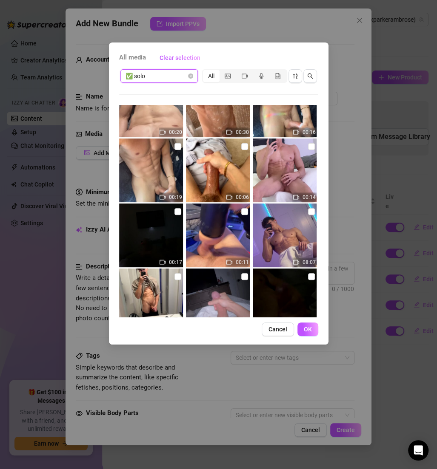
scroll to position [355, 0]
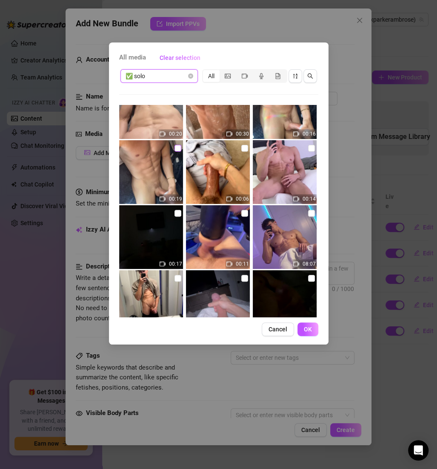
click at [178, 150] on input "checkbox" at bounding box center [177, 148] width 7 height 7
click at [237, 146] on img at bounding box center [218, 172] width 64 height 64
click at [241, 147] on input "checkbox" at bounding box center [244, 148] width 7 height 7
click at [174, 148] on input "checkbox" at bounding box center [177, 148] width 7 height 7
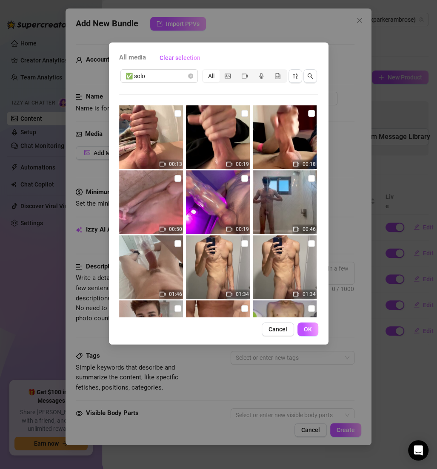
scroll to position [570, 0]
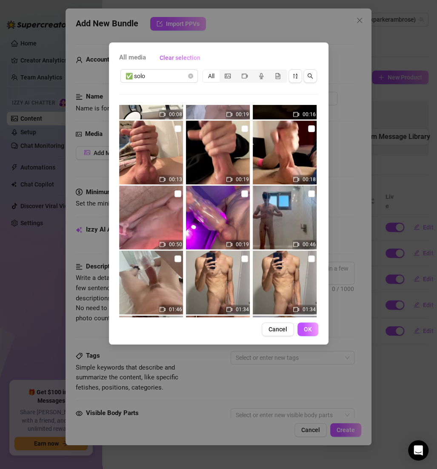
click at [181, 131] on img at bounding box center [151, 153] width 64 height 64
click at [241, 128] on input "checkbox" at bounding box center [244, 128] width 7 height 7
click at [311, 330] on span "OK" at bounding box center [308, 329] width 8 height 7
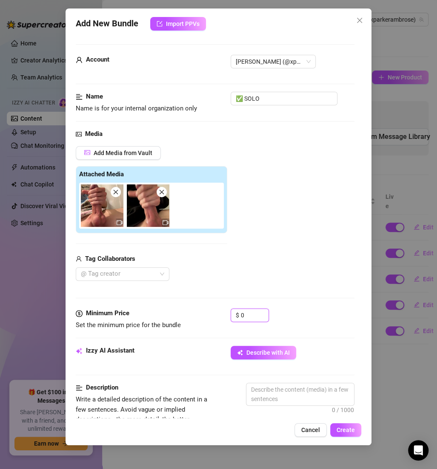
drag, startPoint x: 254, startPoint y: 317, endPoint x: 217, endPoint y: 316, distance: 37.0
click at [217, 316] on div "Minimum Price Set the minimum price for the bundle $ 0" at bounding box center [215, 320] width 278 height 22
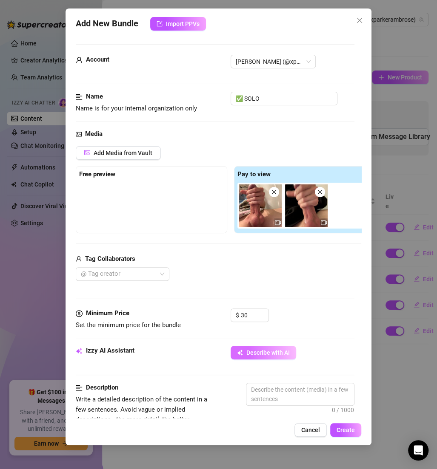
click at [264, 354] on span "Describe with AI" at bounding box center [267, 352] width 43 height 7
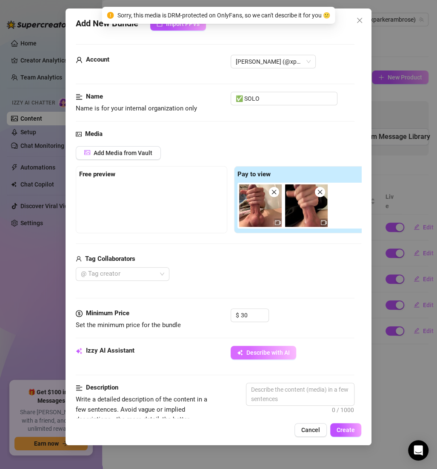
click at [278, 353] on span "Describe with AI" at bounding box center [267, 352] width 43 height 7
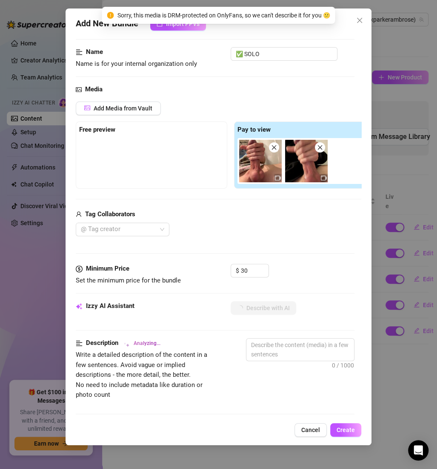
scroll to position [52, 0]
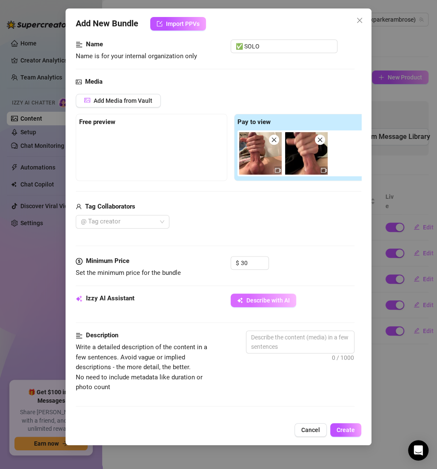
click at [258, 295] on button "Describe with AI" at bounding box center [262, 301] width 65 height 14
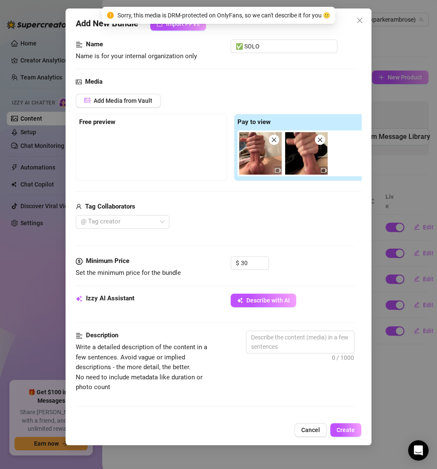
click at [274, 143] on span at bounding box center [274, 140] width 10 height 10
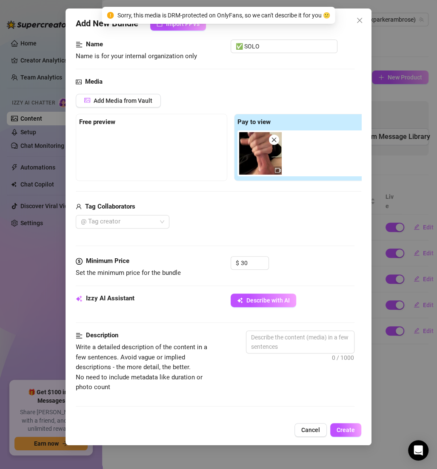
click at [274, 143] on span at bounding box center [274, 140] width 10 height 10
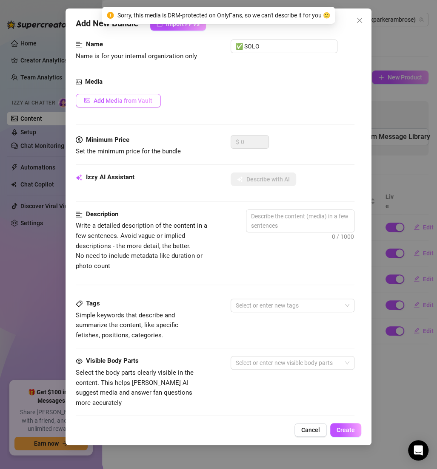
click at [145, 100] on span "Add Media from Vault" at bounding box center [123, 100] width 59 height 7
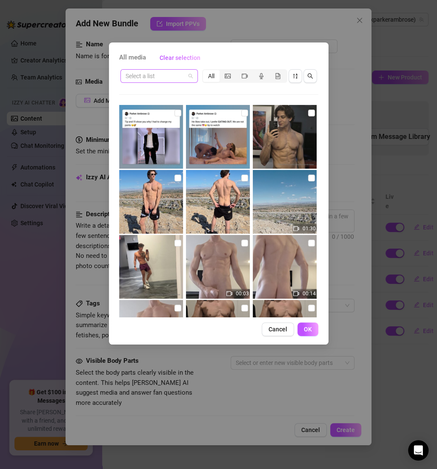
click at [194, 78] on div "Select a list" at bounding box center [158, 76] width 77 height 14
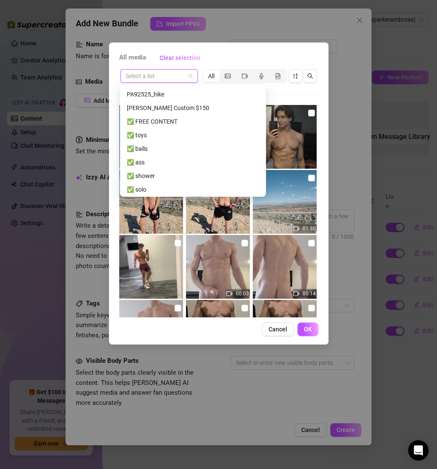
scroll to position [86, 0]
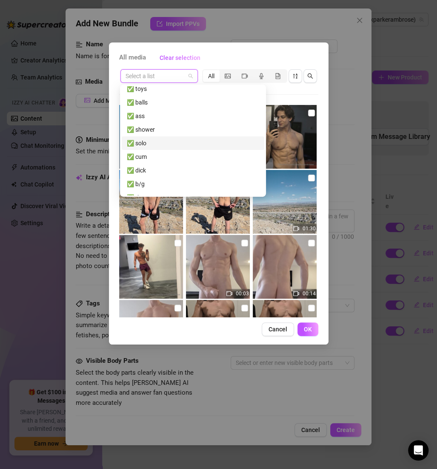
click at [158, 145] on div "✅ solo" at bounding box center [193, 143] width 132 height 9
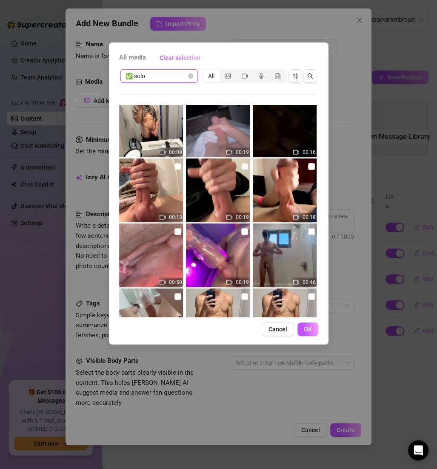
scroll to position [548, 0]
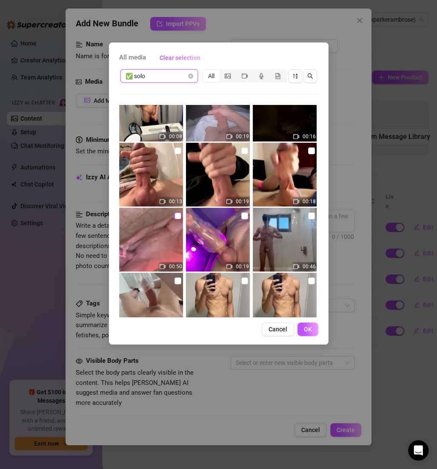
click at [175, 214] on input "checkbox" at bounding box center [177, 216] width 7 height 7
click at [308, 148] on input "checkbox" at bounding box center [311, 151] width 7 height 7
click at [308, 330] on span "OK" at bounding box center [308, 329] width 8 height 7
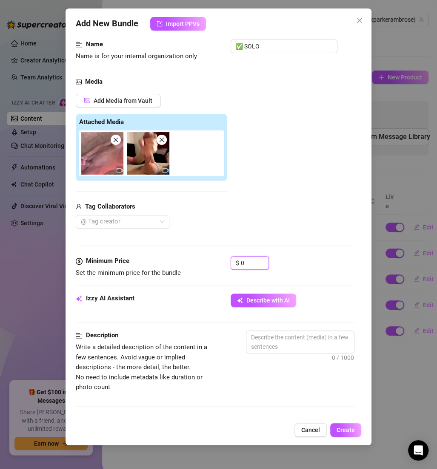
drag, startPoint x: 244, startPoint y: 264, endPoint x: 215, endPoint y: 264, distance: 29.8
click at [215, 264] on div "Minimum Price Set the minimum price for the bundle $ 0" at bounding box center [215, 267] width 278 height 22
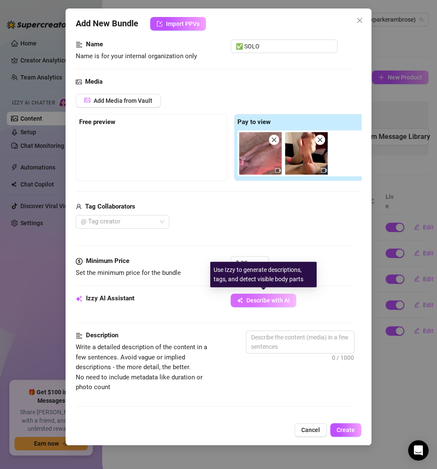
click at [277, 302] on span "Describe with AI" at bounding box center [267, 300] width 43 height 7
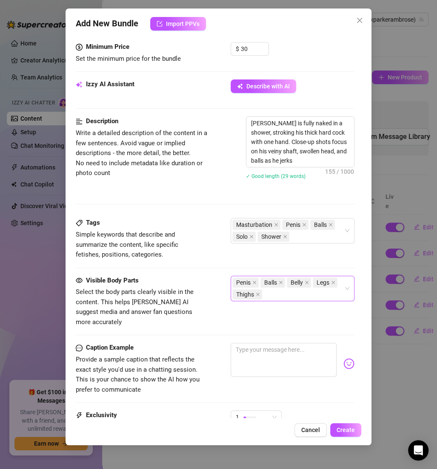
scroll to position [360, 0]
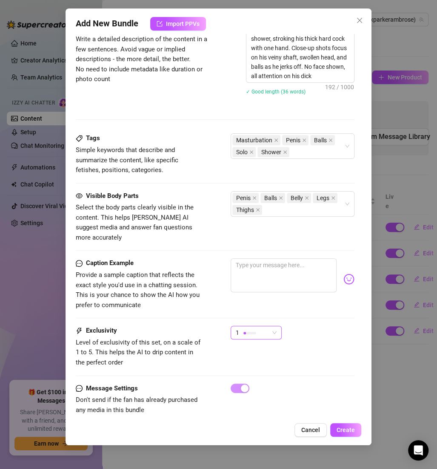
click at [263, 326] on div "1" at bounding box center [251, 332] width 33 height 13
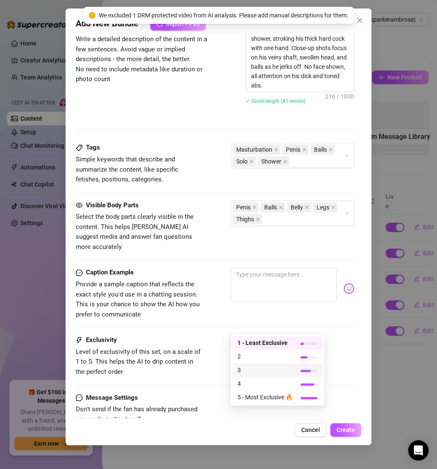
click at [251, 366] on span "3" at bounding box center [264, 370] width 55 height 9
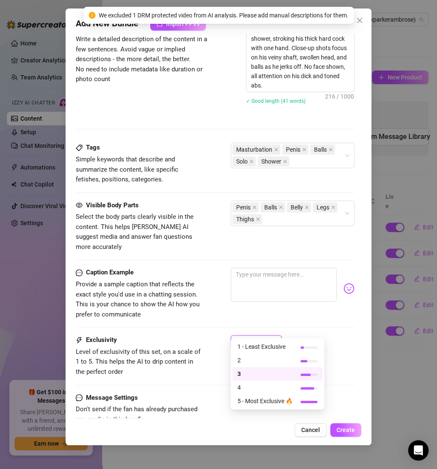
click at [267, 336] on div "3" at bounding box center [251, 342] width 33 height 13
click at [274, 294] on div at bounding box center [292, 289] width 124 height 42
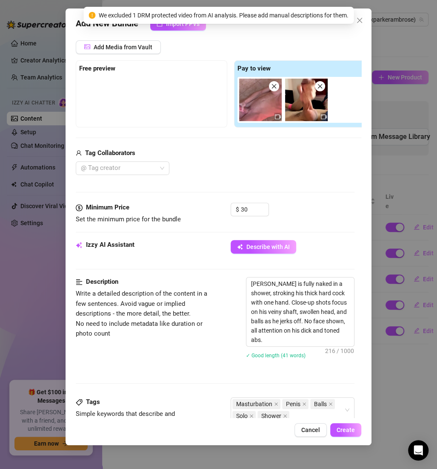
scroll to position [33, 0]
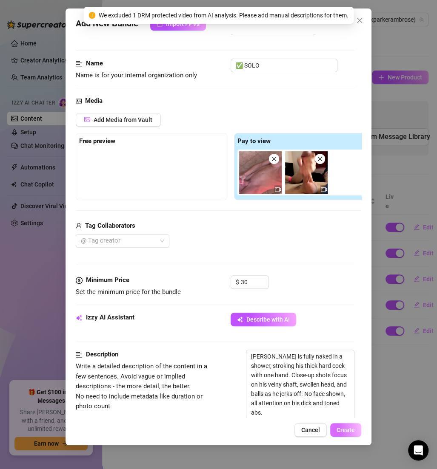
click at [341, 428] on span "Create" at bounding box center [345, 430] width 18 height 7
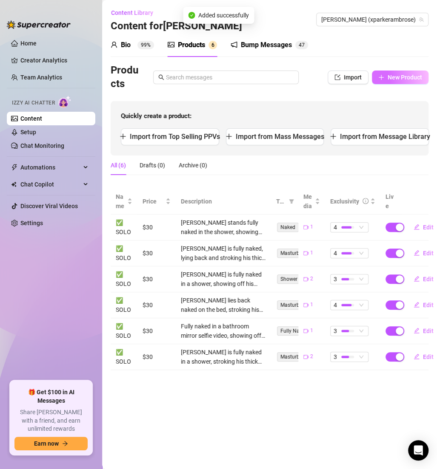
click at [391, 80] on span "New Product" at bounding box center [404, 77] width 34 height 7
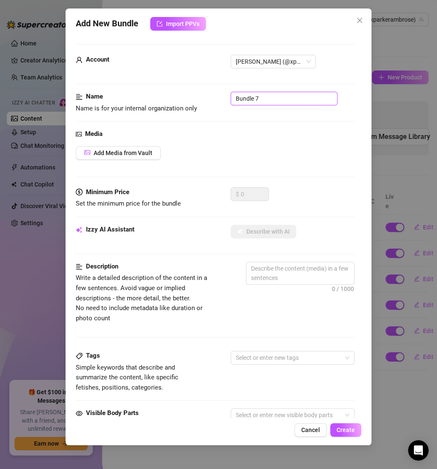
click at [269, 102] on input "Bundle 7" at bounding box center [283, 99] width 107 height 14
paste input "✅ SOLO"
click at [125, 153] on span "Add Media from Vault" at bounding box center [123, 153] width 59 height 7
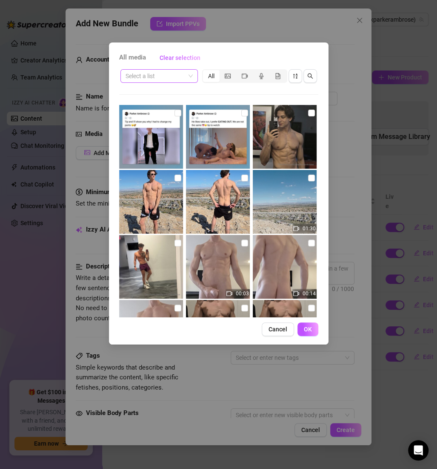
click at [165, 72] on input "search" at bounding box center [155, 76] width 60 height 13
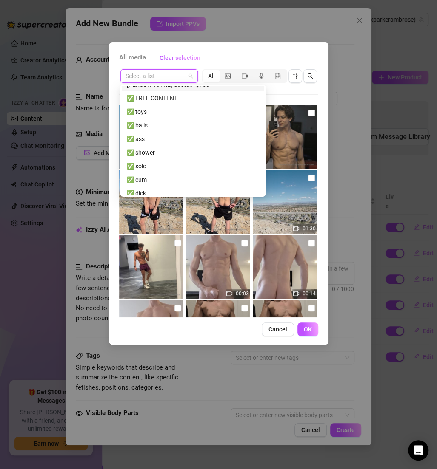
scroll to position [65, 0]
click at [147, 166] on div "✅ solo" at bounding box center [193, 163] width 132 height 9
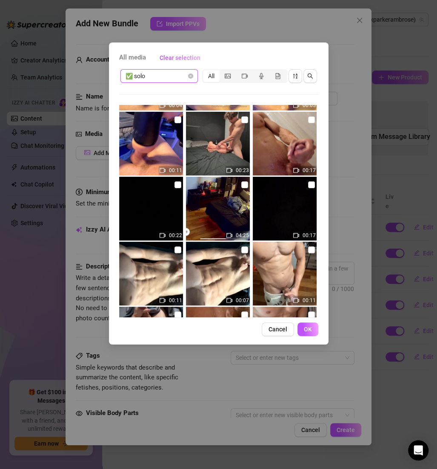
scroll to position [149, 0]
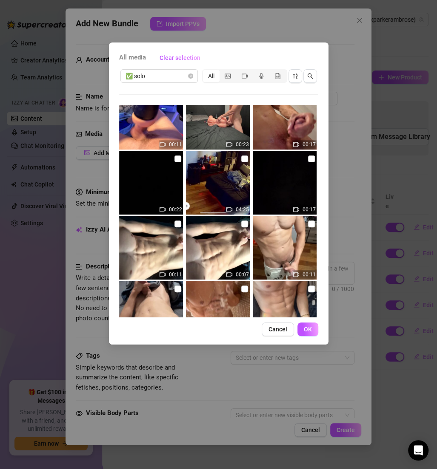
click at [180, 224] on img at bounding box center [151, 248] width 64 height 64
click at [244, 225] on img at bounding box center [218, 248] width 64 height 64
click at [308, 224] on input "checkbox" at bounding box center [311, 224] width 7 height 7
click at [309, 325] on button "OK" at bounding box center [307, 330] width 21 height 14
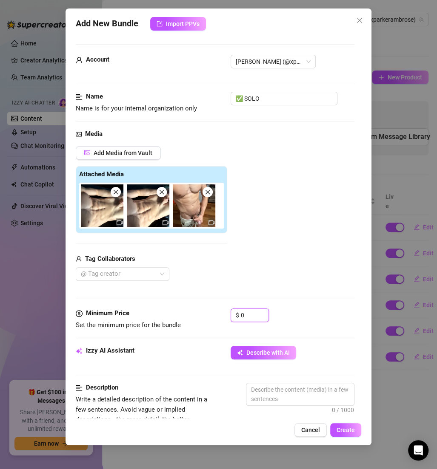
drag, startPoint x: 252, startPoint y: 315, endPoint x: 202, endPoint y: 312, distance: 49.4
click at [202, 312] on div "Minimum Price Set the minimum price for the bundle $ 0" at bounding box center [215, 320] width 278 height 22
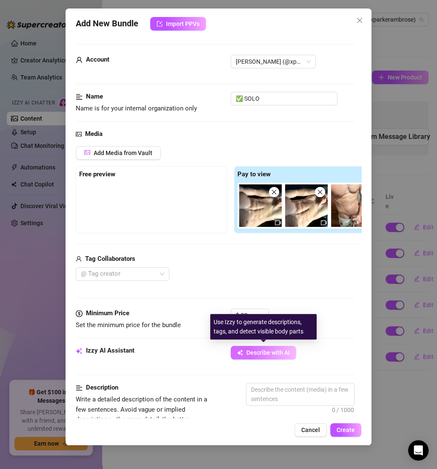
click at [243, 355] on button "Describe with AI" at bounding box center [262, 353] width 65 height 14
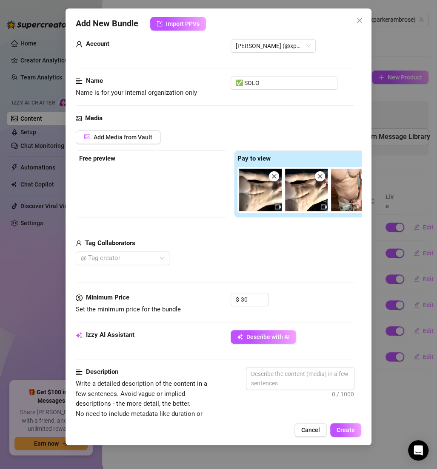
scroll to position [20, 0]
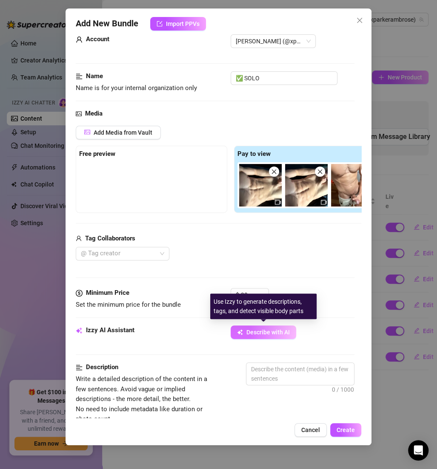
click at [286, 335] on button "Describe with AI" at bounding box center [262, 333] width 65 height 14
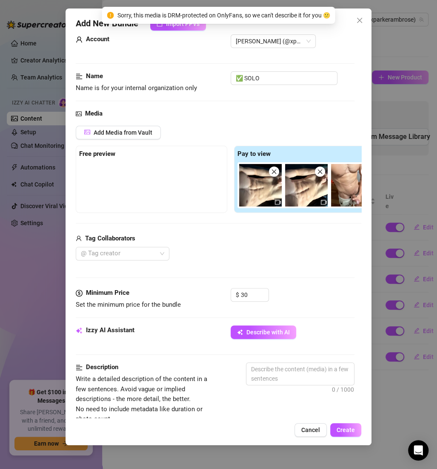
scroll to position [0, 0]
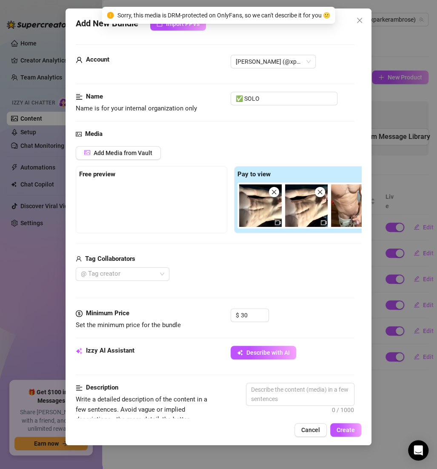
click at [273, 192] on icon "close" at bounding box center [274, 192] width 5 height 5
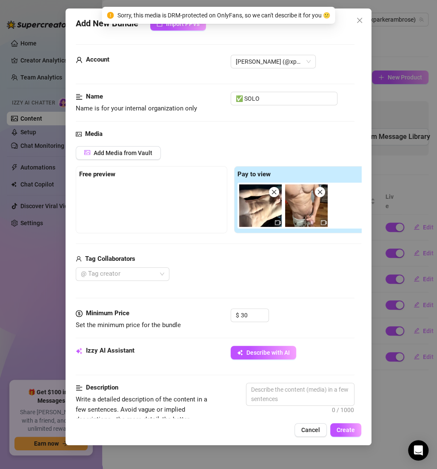
click at [273, 192] on icon "close" at bounding box center [274, 192] width 5 height 5
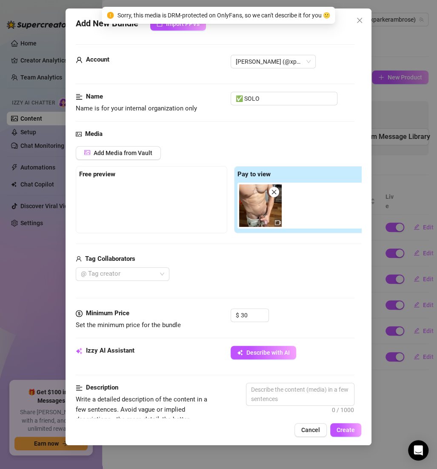
click at [273, 192] on icon "close" at bounding box center [274, 192] width 5 height 5
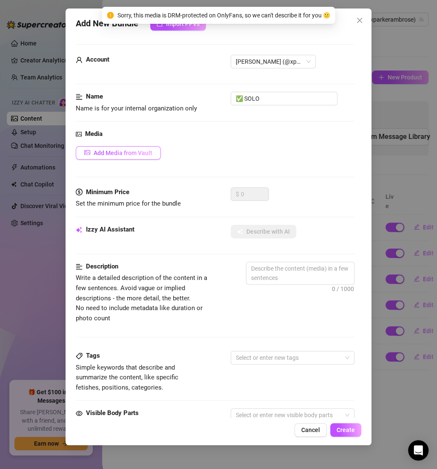
click at [126, 156] on button "Add Media from Vault" at bounding box center [118, 153] width 85 height 14
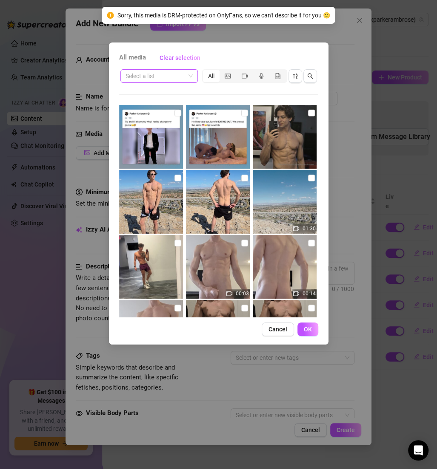
click at [185, 76] on span at bounding box center [158, 76] width 67 height 13
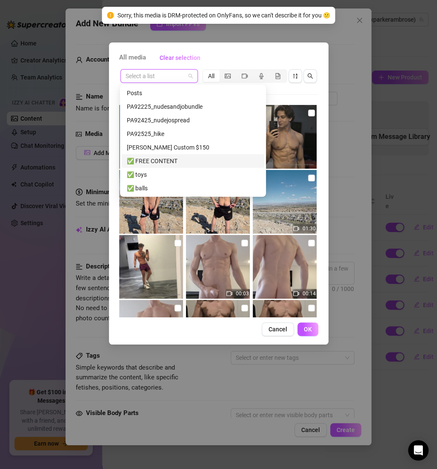
scroll to position [71, 0]
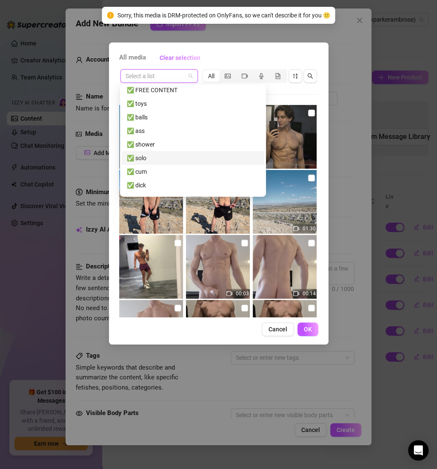
click at [157, 156] on div "✅ solo" at bounding box center [193, 157] width 132 height 9
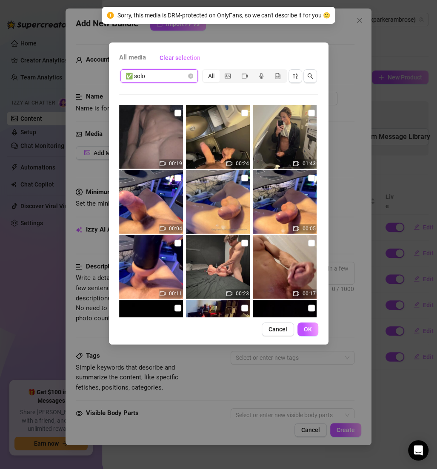
scroll to position [82, 0]
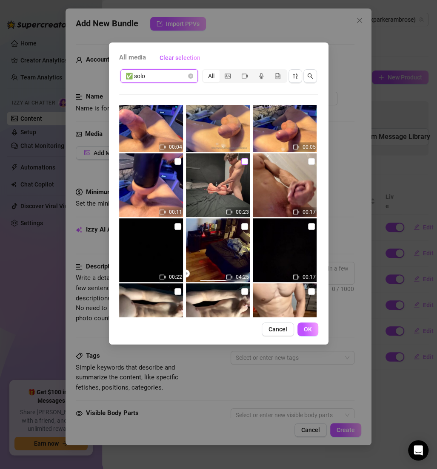
click at [241, 163] on input "checkbox" at bounding box center [244, 161] width 7 height 7
click at [308, 161] on input "checkbox" at bounding box center [311, 161] width 7 height 7
click at [302, 328] on button "OK" at bounding box center [307, 330] width 21 height 14
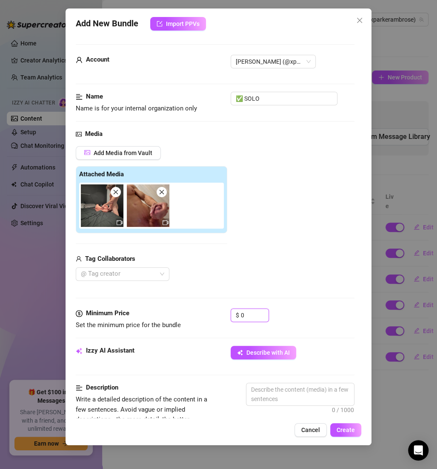
drag, startPoint x: 256, startPoint y: 317, endPoint x: 223, endPoint y: 317, distance: 33.2
click at [223, 317] on div "Minimum Price Set the minimum price for the bundle $ 0" at bounding box center [215, 320] width 278 height 22
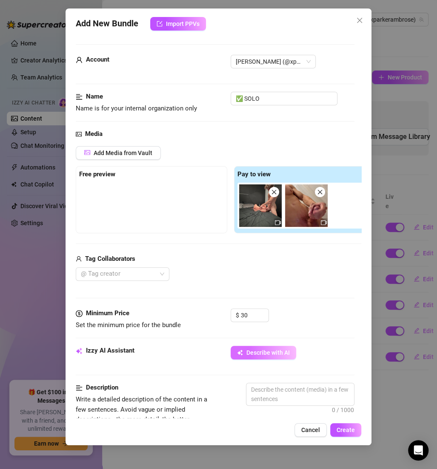
click at [276, 351] on span "Describe with AI" at bounding box center [267, 352] width 43 height 7
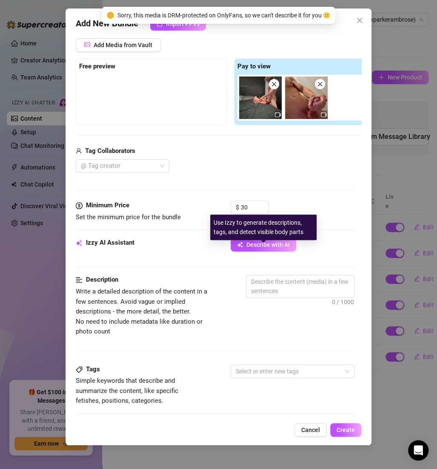
scroll to position [50, 0]
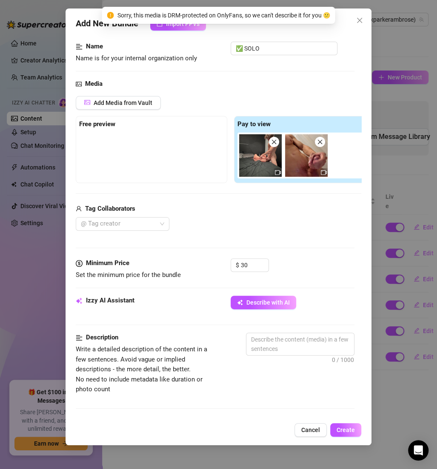
click at [274, 138] on span at bounding box center [274, 142] width 10 height 10
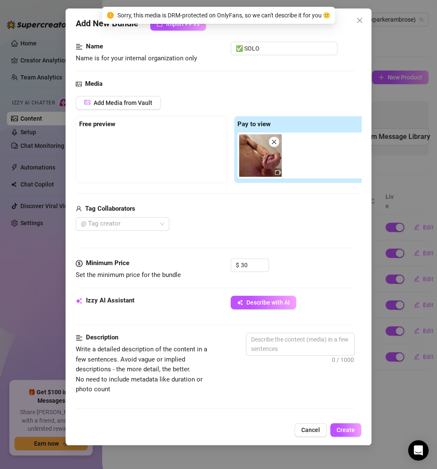
click at [274, 138] on span at bounding box center [274, 142] width 10 height 10
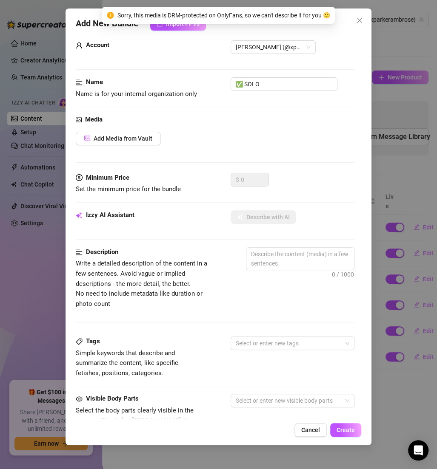
scroll to position [0, 0]
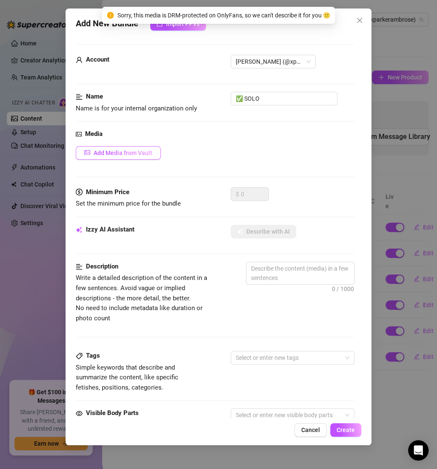
click at [127, 150] on span "Add Media from Vault" at bounding box center [123, 153] width 59 height 7
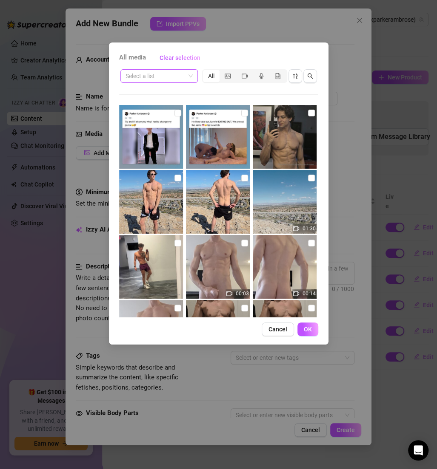
click at [190, 73] on span at bounding box center [158, 76] width 67 height 13
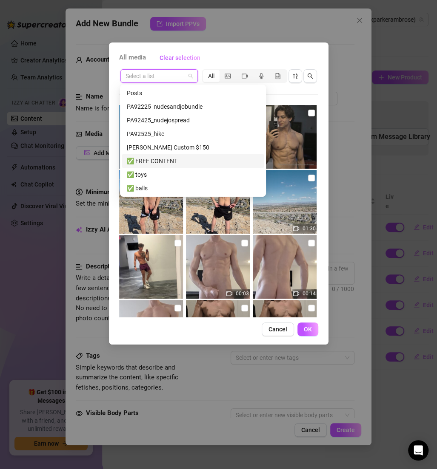
scroll to position [57, 0]
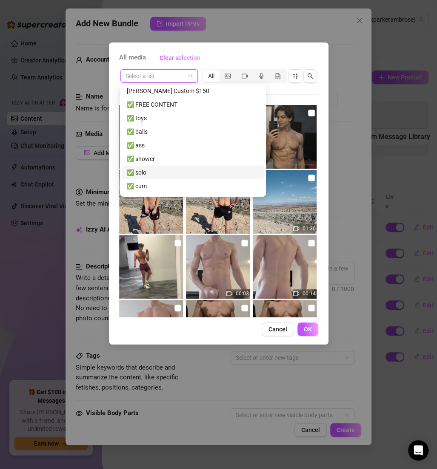
click at [150, 176] on div "✅ solo" at bounding box center [193, 172] width 132 height 9
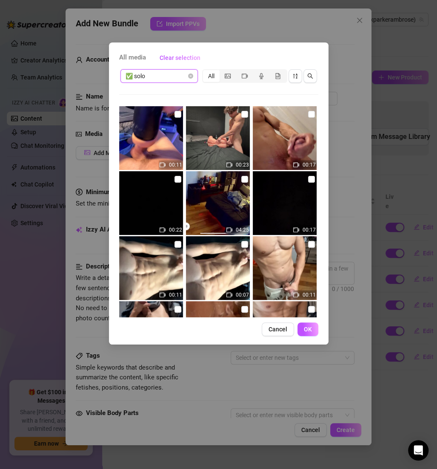
scroll to position [137, 0]
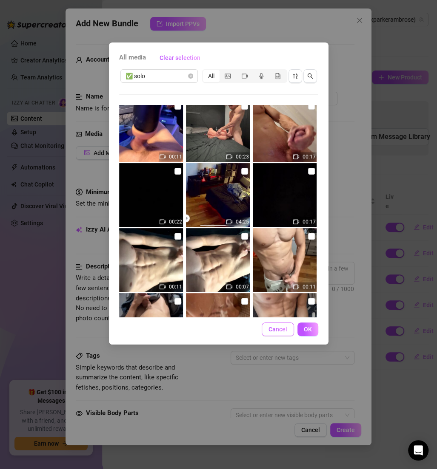
click at [270, 334] on button "Cancel" at bounding box center [277, 330] width 32 height 14
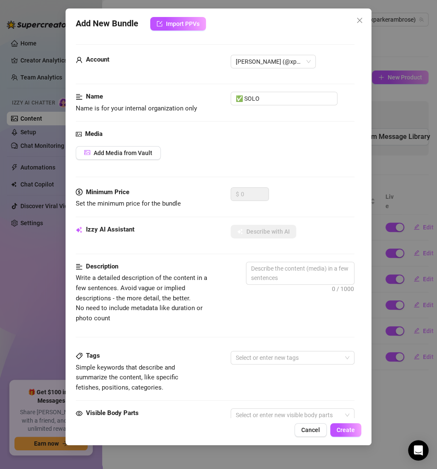
click at [275, 331] on div "Description Write a detailed description of the content in a few sentences. Avo…" at bounding box center [215, 306] width 278 height 89
click at [300, 426] on button "Cancel" at bounding box center [310, 430] width 32 height 14
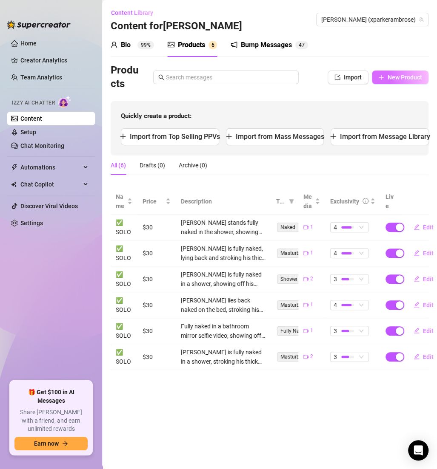
click at [388, 82] on button "New Product" at bounding box center [400, 78] width 57 height 14
